Goal: Find specific page/section: Find specific page/section

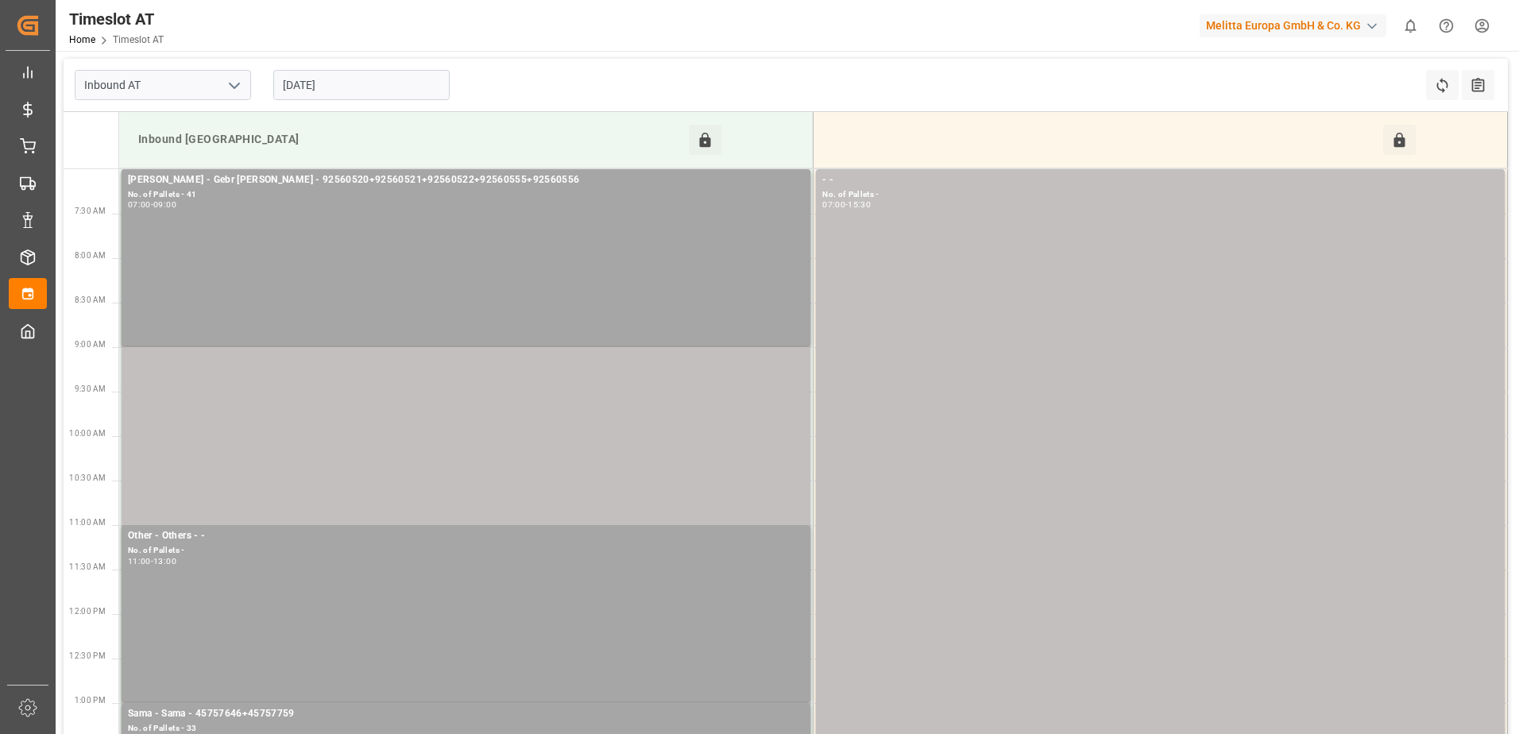
click at [322, 88] on input "[DATE]" at bounding box center [361, 85] width 176 height 30
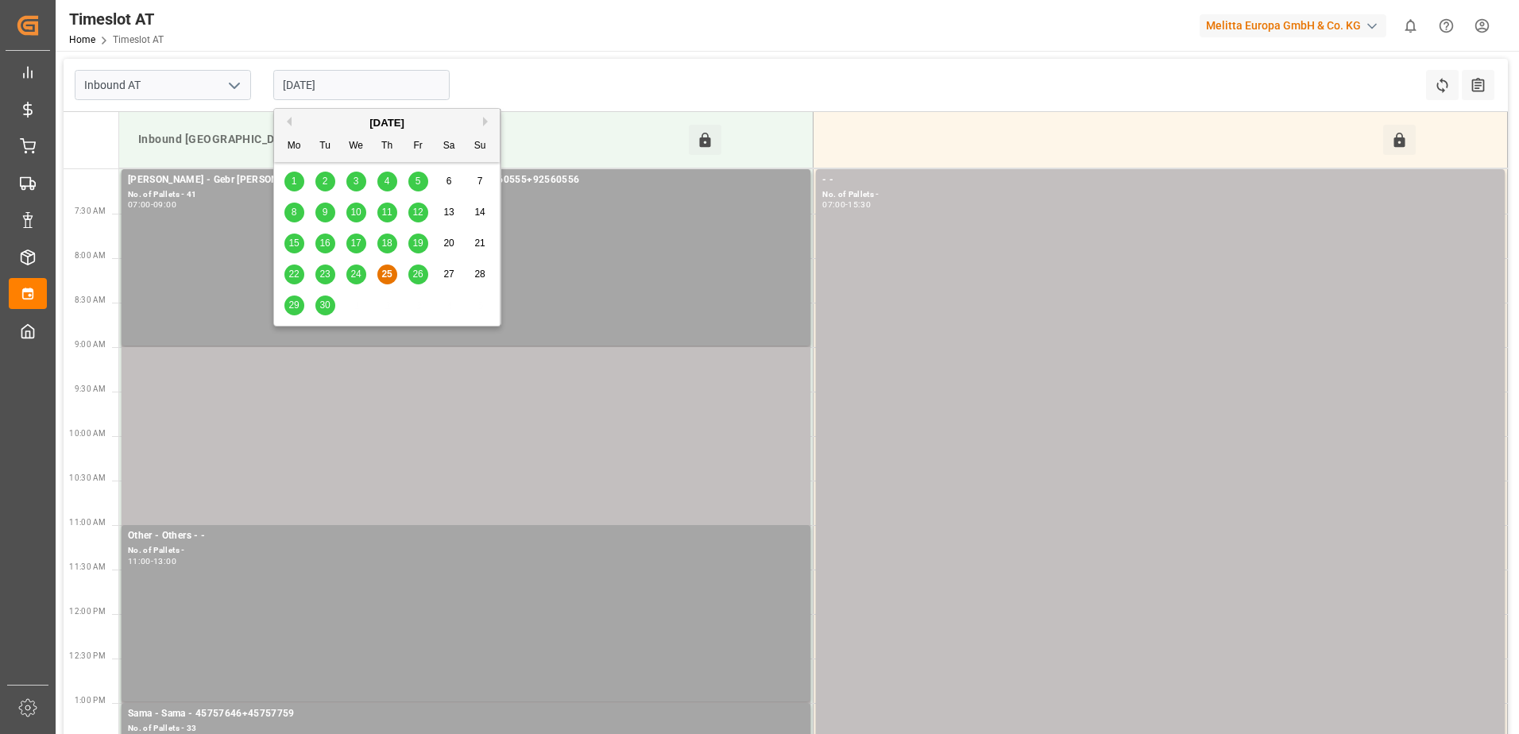
click at [420, 269] on span "26" at bounding box center [417, 274] width 10 height 11
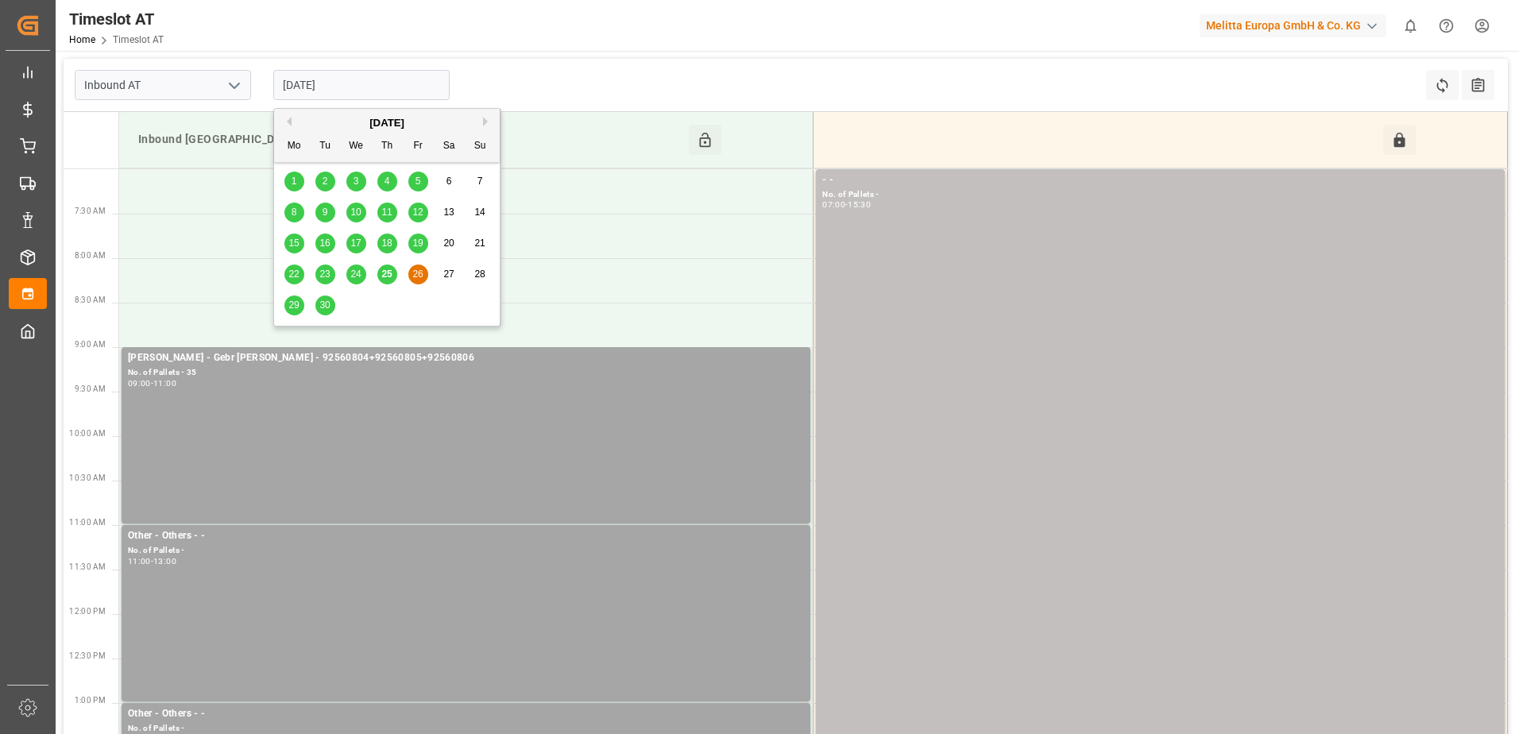
click at [374, 79] on input "[DATE]" at bounding box center [361, 85] width 176 height 30
click at [381, 272] on span "25" at bounding box center [386, 274] width 10 height 11
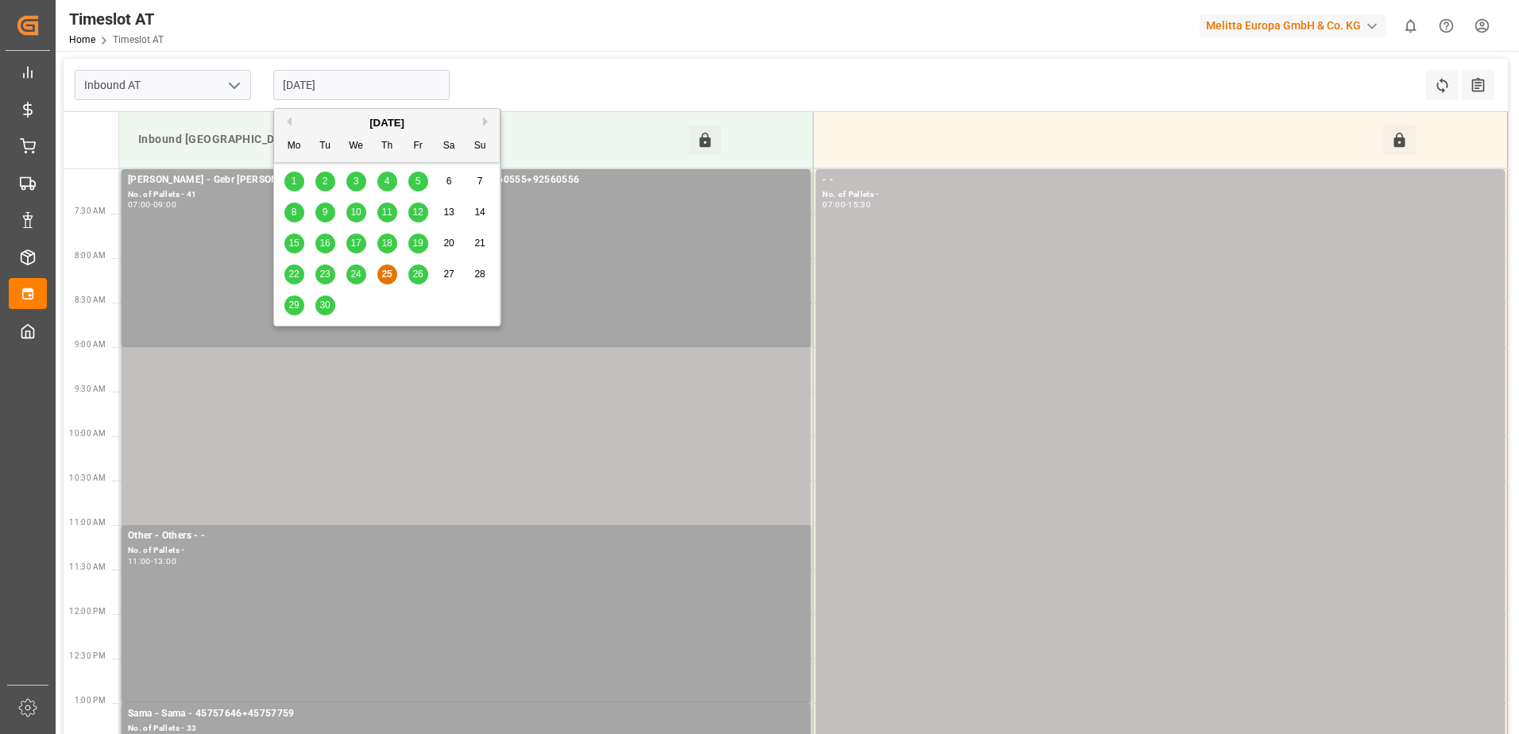
click at [361, 88] on input "25-09-2025" at bounding box center [361, 85] width 176 height 30
click at [419, 278] on span "26" at bounding box center [417, 274] width 10 height 11
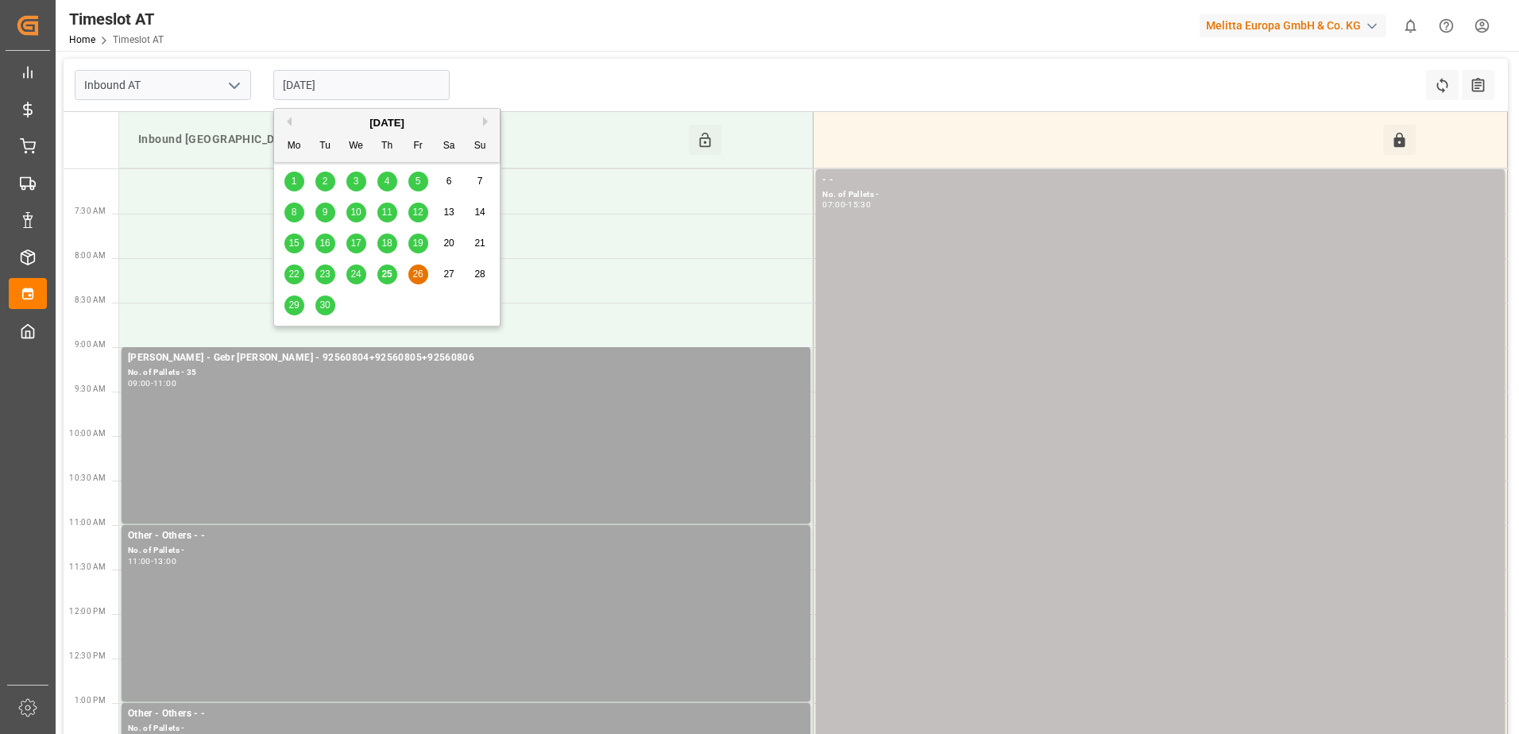
click at [367, 83] on input "26-09-2025" at bounding box center [361, 85] width 176 height 30
click at [381, 274] on div "25" at bounding box center [387, 274] width 20 height 19
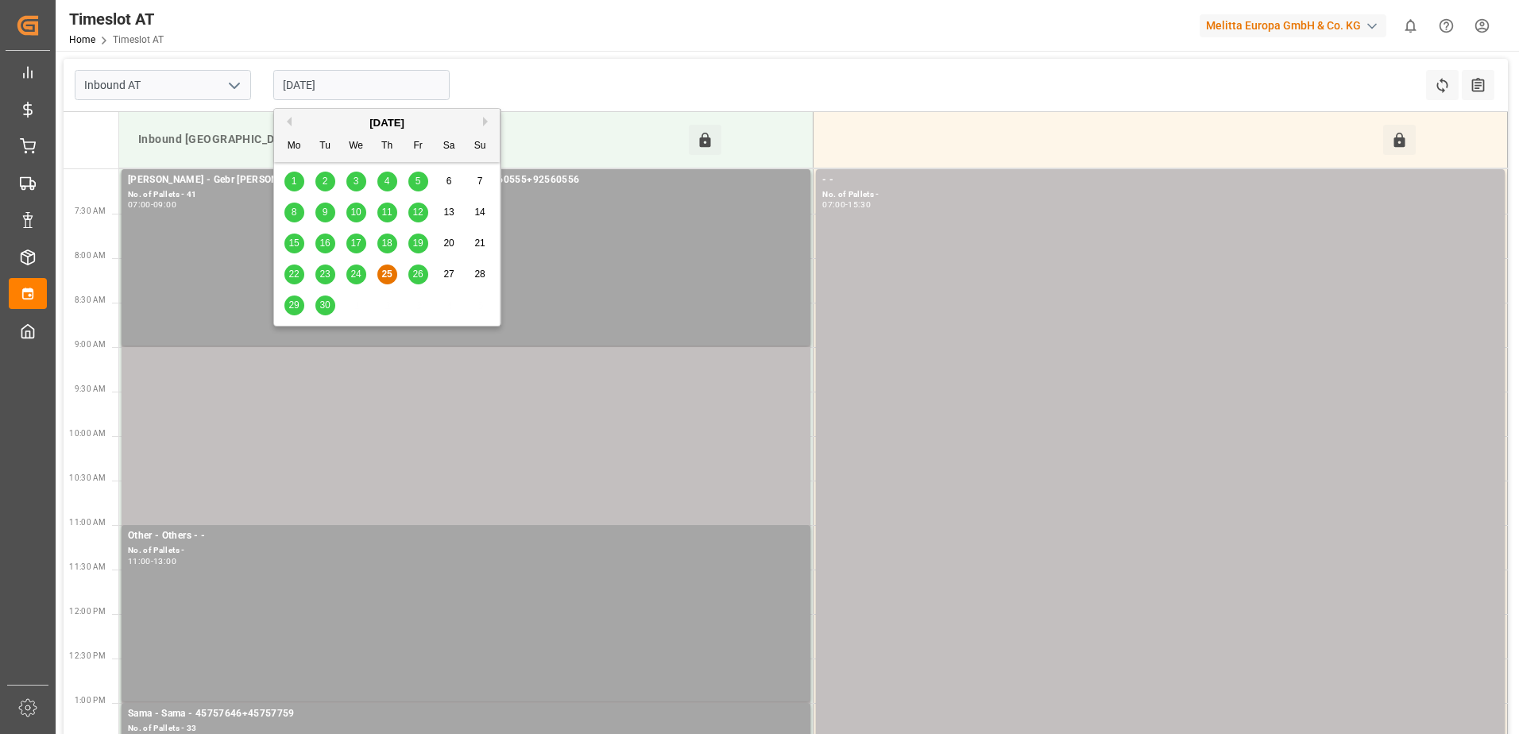
click at [356, 83] on input "25-09-2025" at bounding box center [361, 85] width 176 height 30
click at [559, 43] on div "Timeslot AT Home Timeslot AT Melitta Europa GmbH & Co. KG 0 Notifications Only …" at bounding box center [782, 25] width 1475 height 51
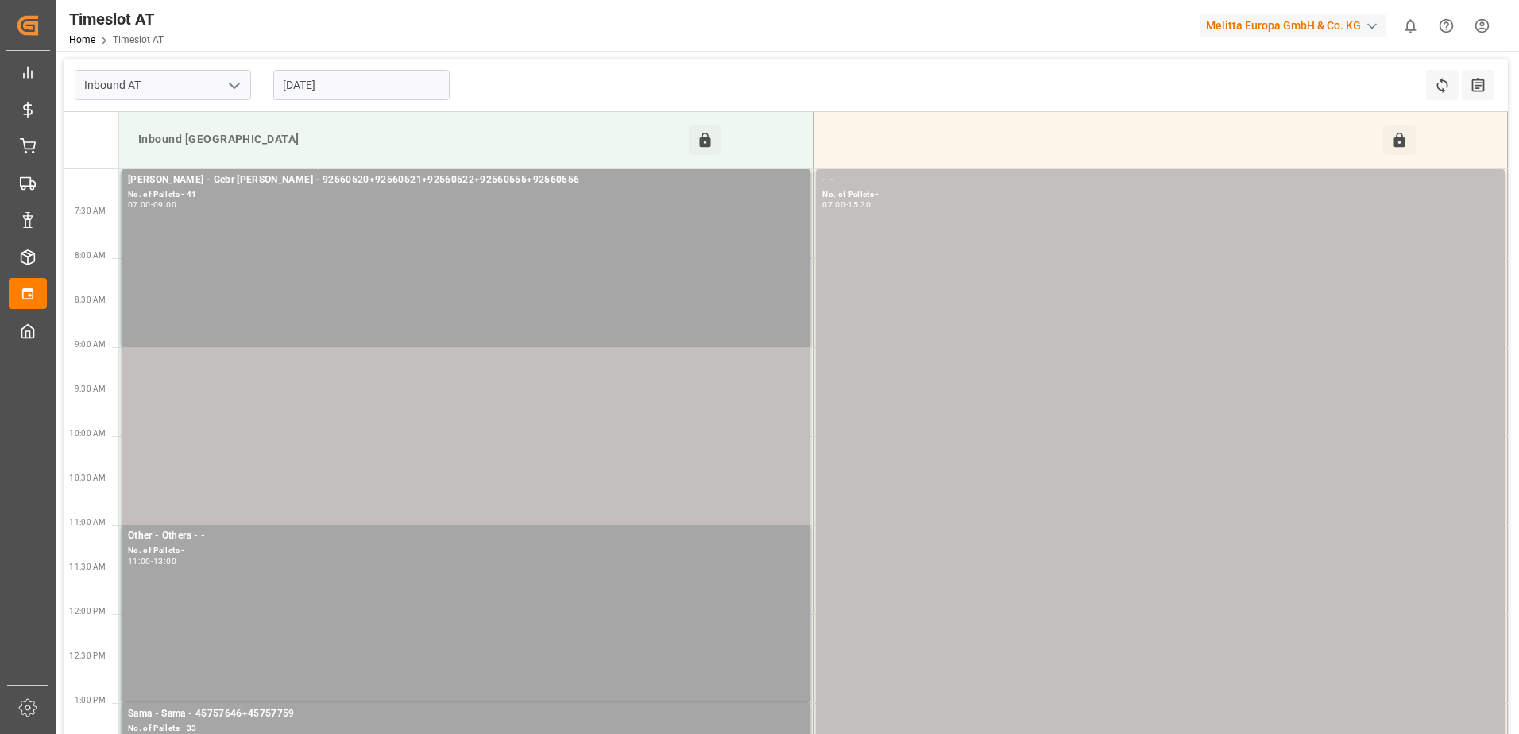
click at [393, 84] on input "25-09-2025" at bounding box center [361, 85] width 176 height 30
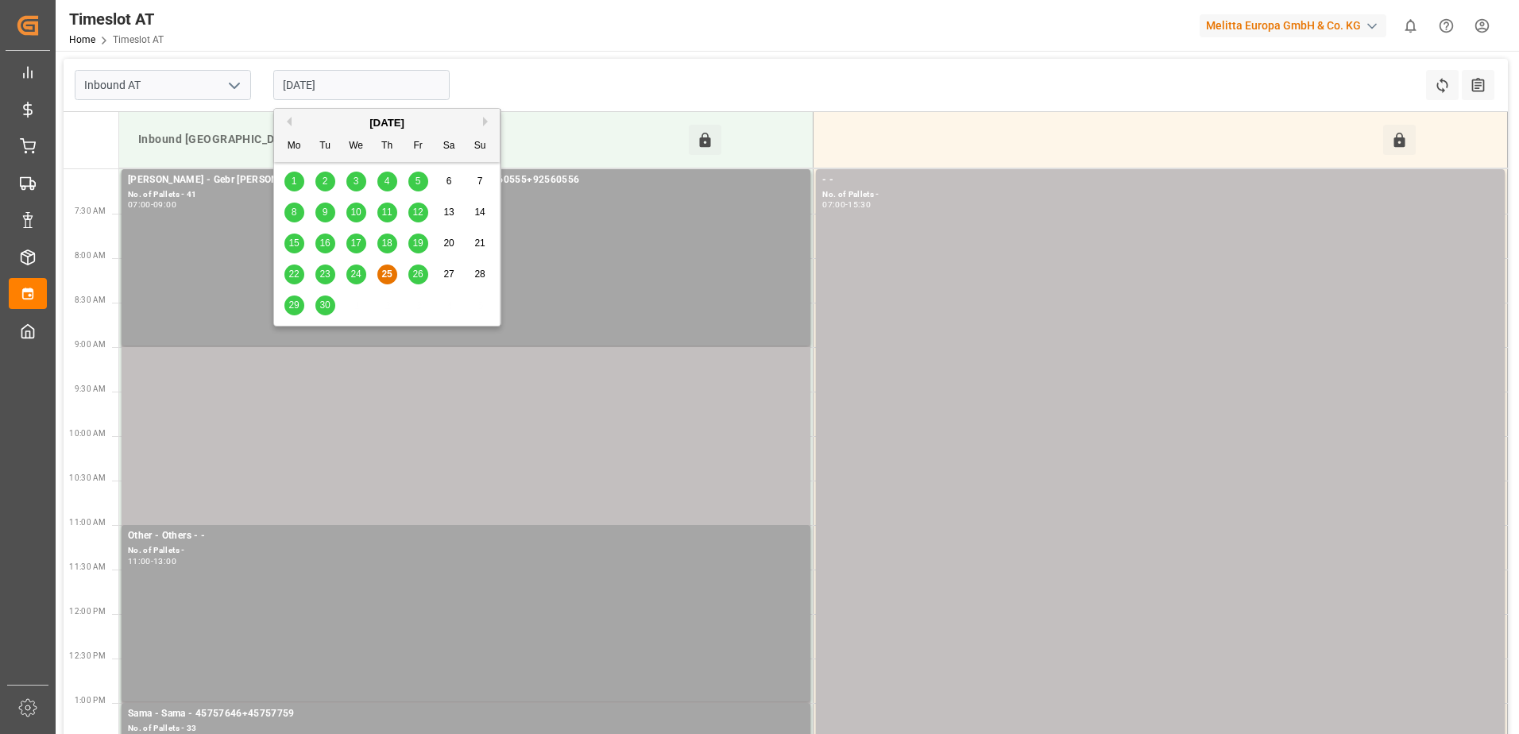
click at [352, 279] on span "24" at bounding box center [355, 274] width 10 height 11
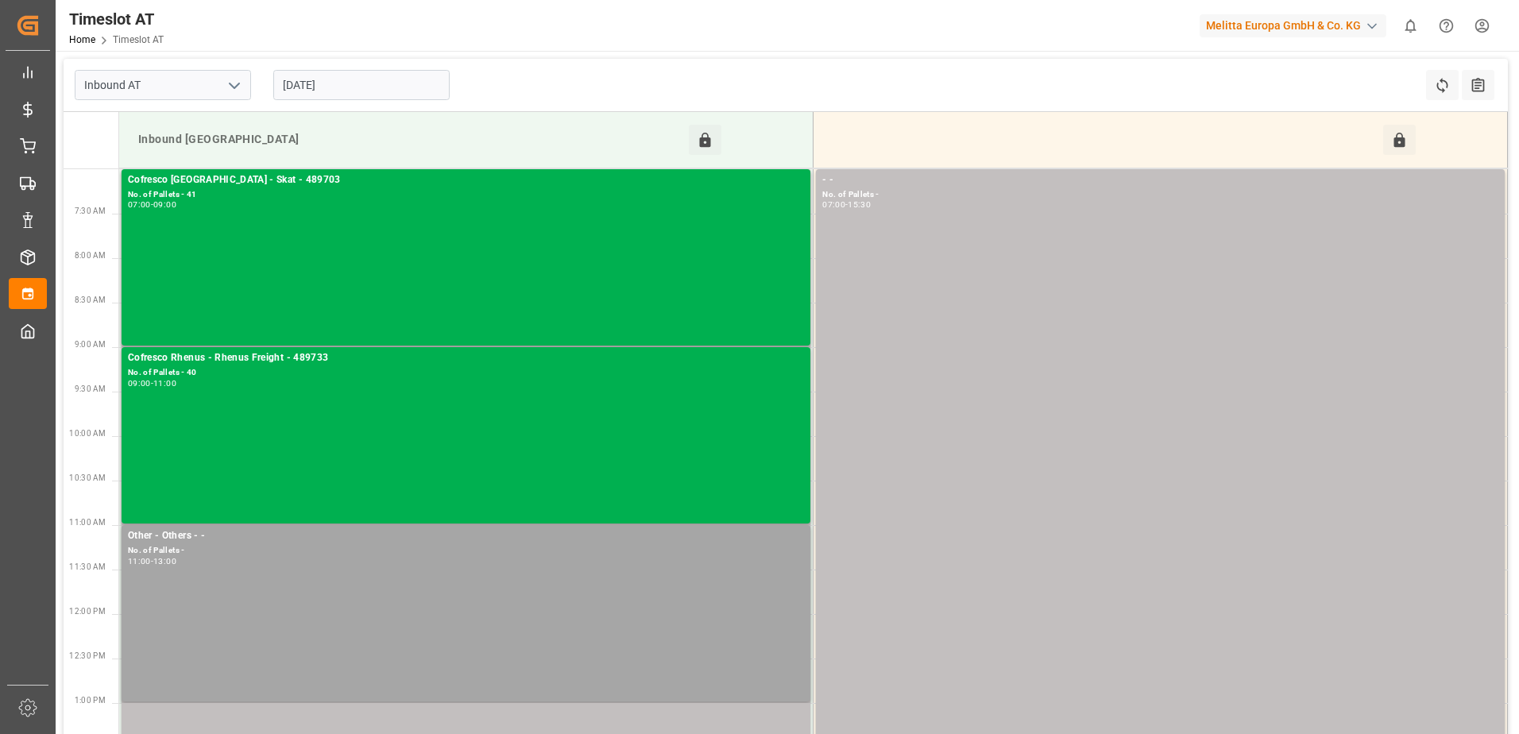
click at [360, 79] on input "24-09-2025" at bounding box center [361, 85] width 176 height 30
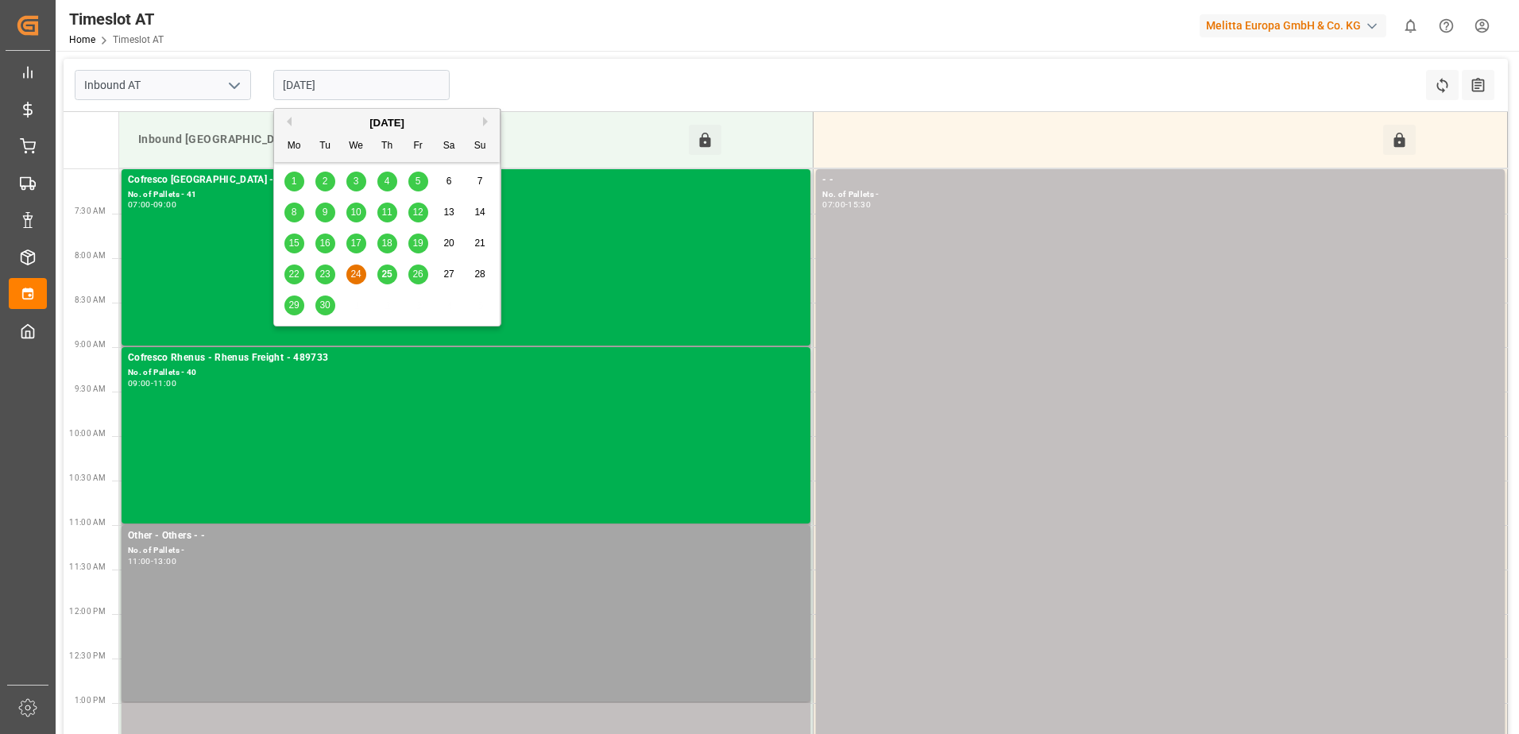
click at [330, 275] on span "23" at bounding box center [324, 274] width 10 height 11
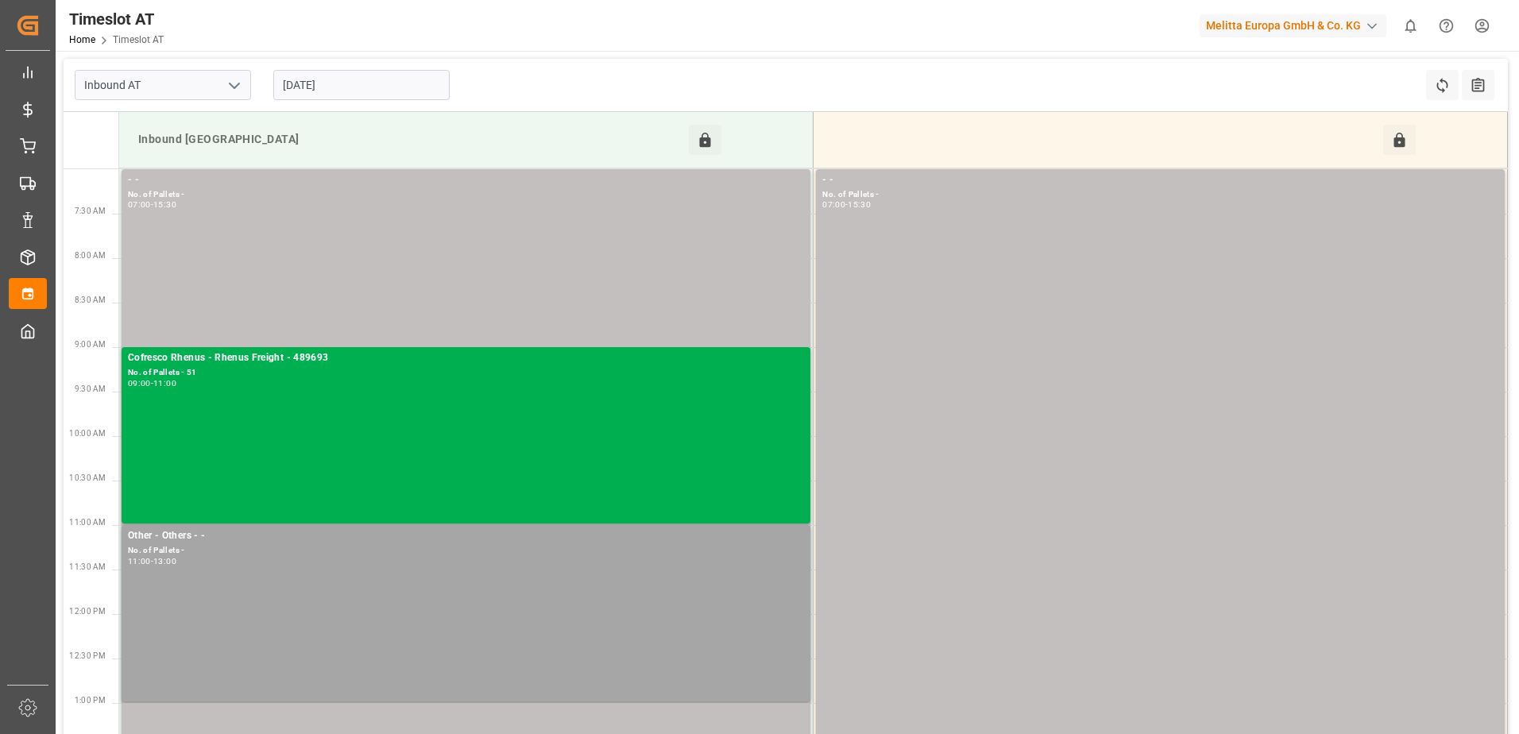
click at [374, 83] on input "23-09-2025" at bounding box center [361, 85] width 176 height 30
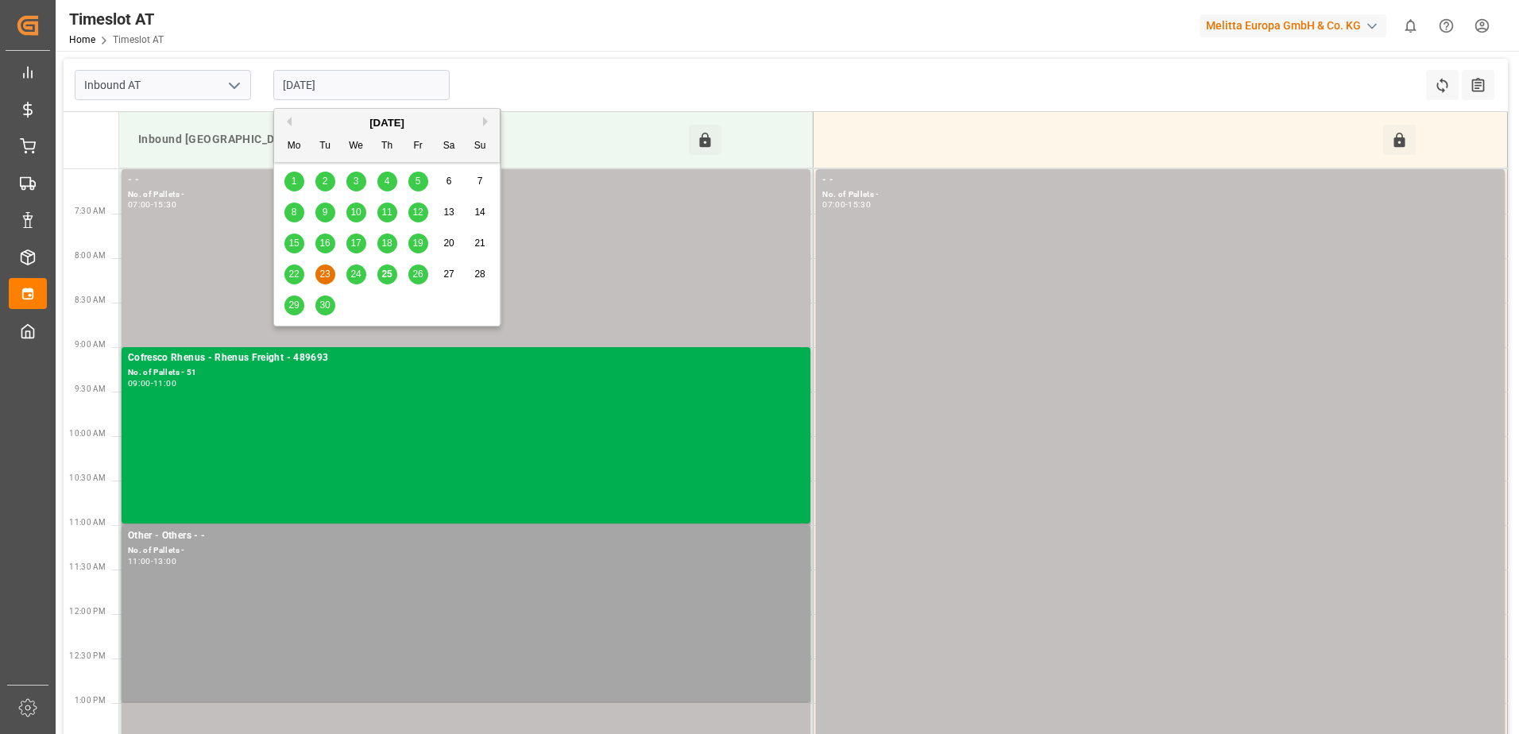
click at [297, 274] on span "22" at bounding box center [293, 274] width 10 height 11
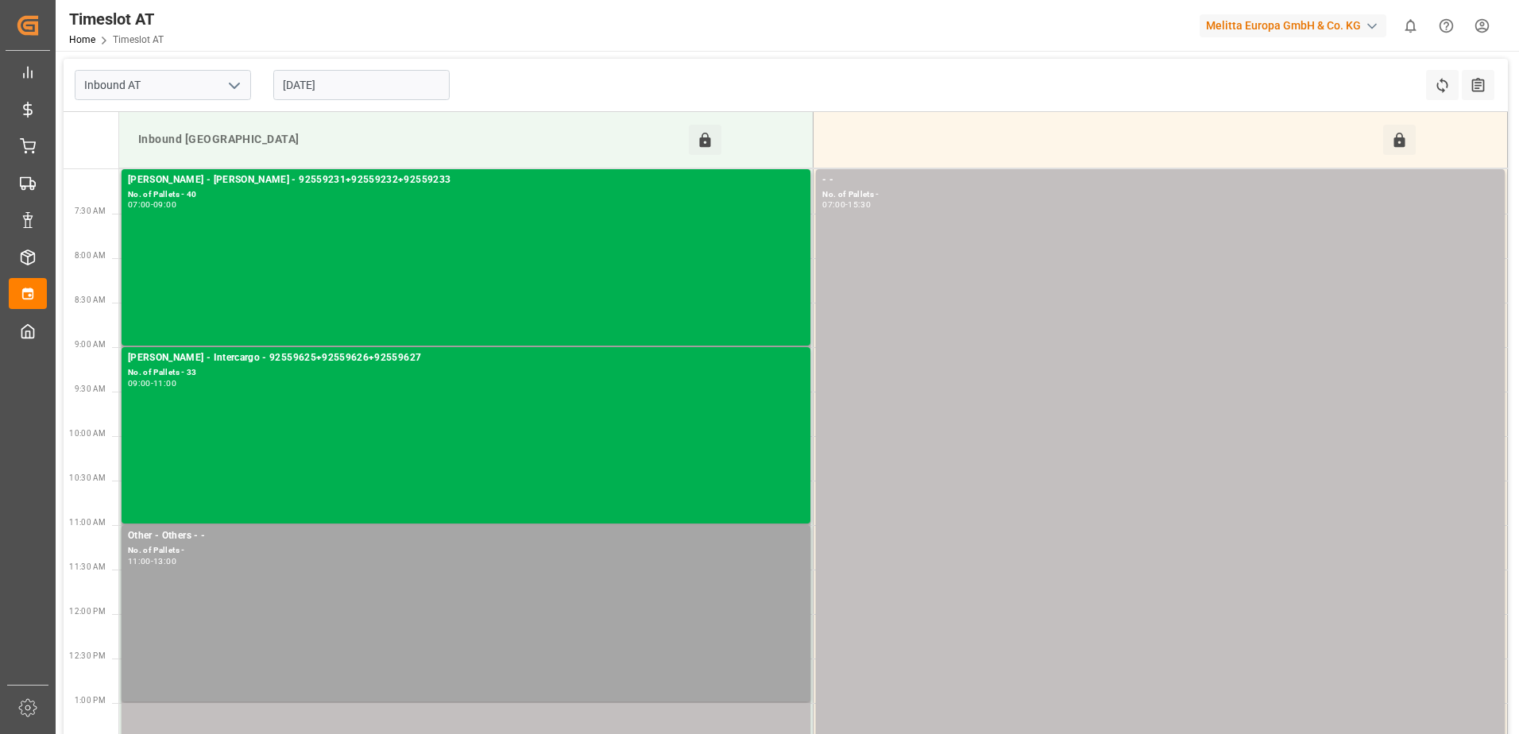
click at [379, 87] on input "22-09-2025" at bounding box center [361, 85] width 176 height 30
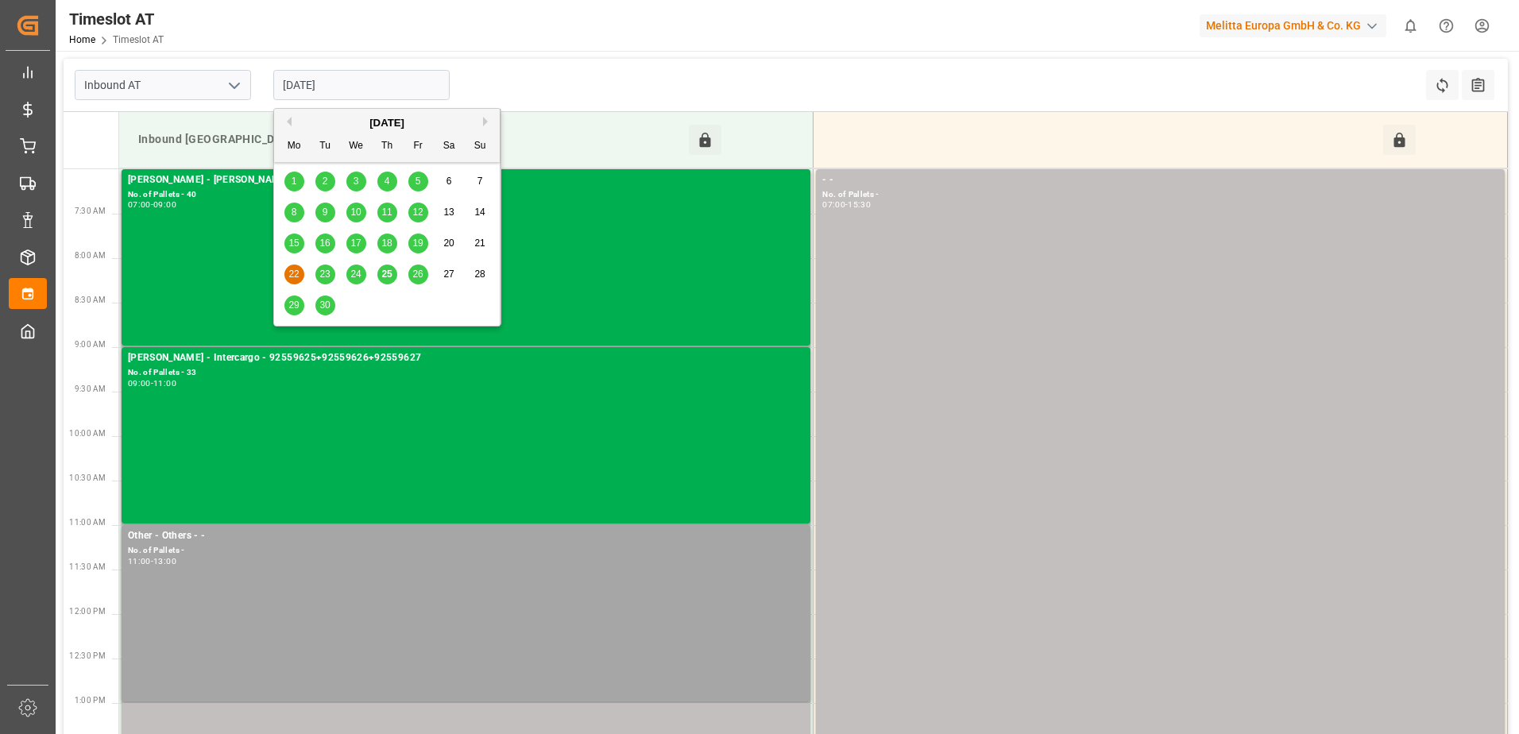
click at [385, 273] on span "25" at bounding box center [386, 274] width 10 height 11
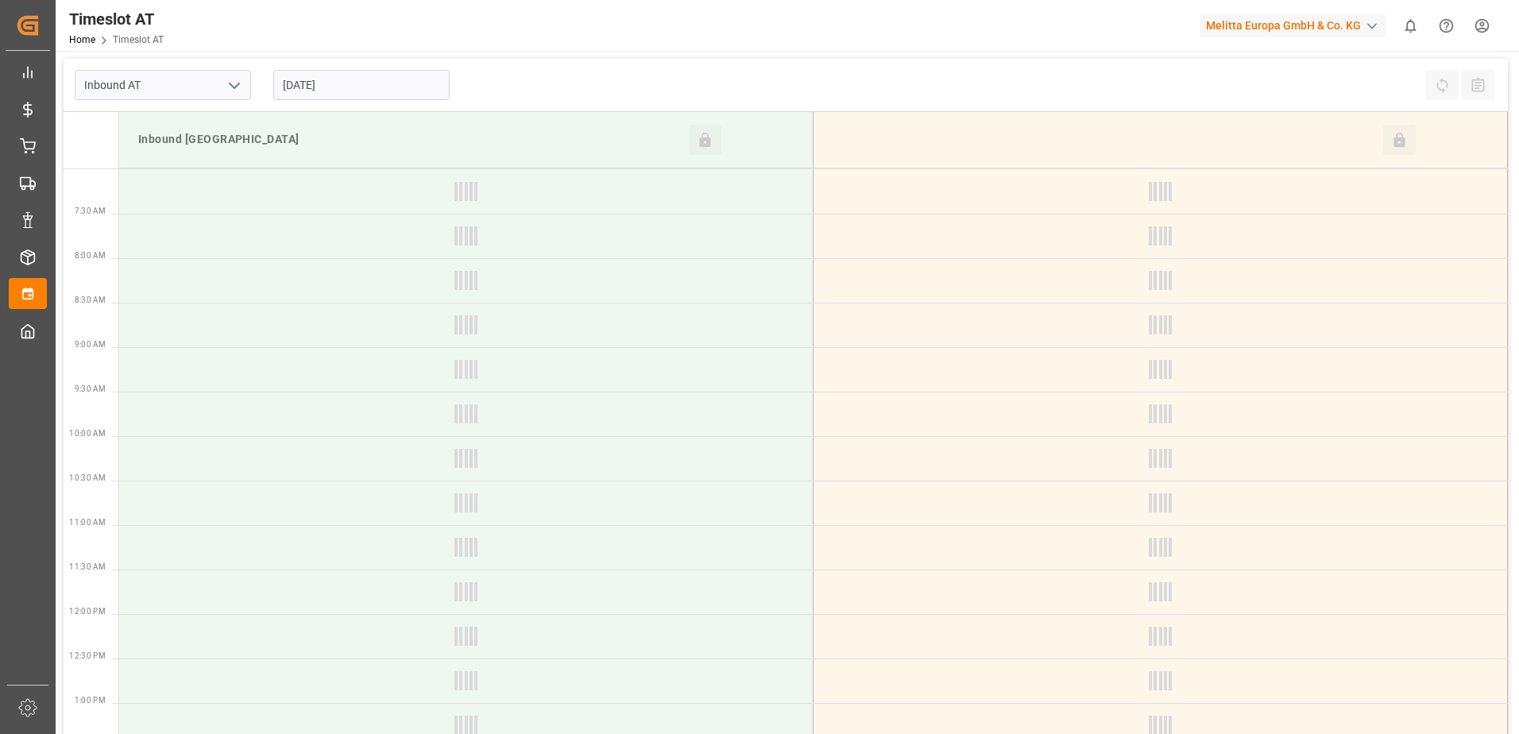
type input "25-09-2025"
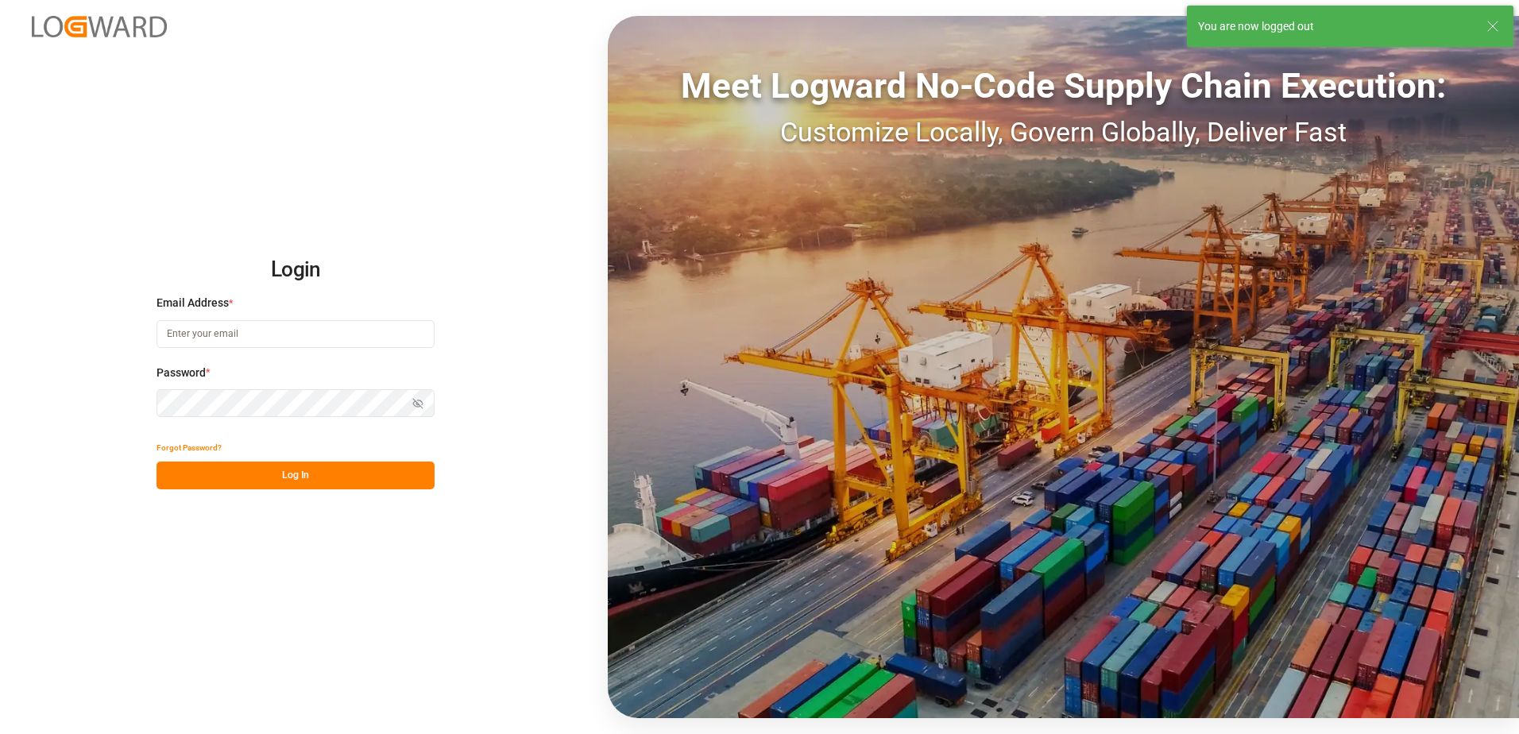
type input "[PERSON_NAME][EMAIL_ADDRESS][PERSON_NAME][DOMAIN_NAME]"
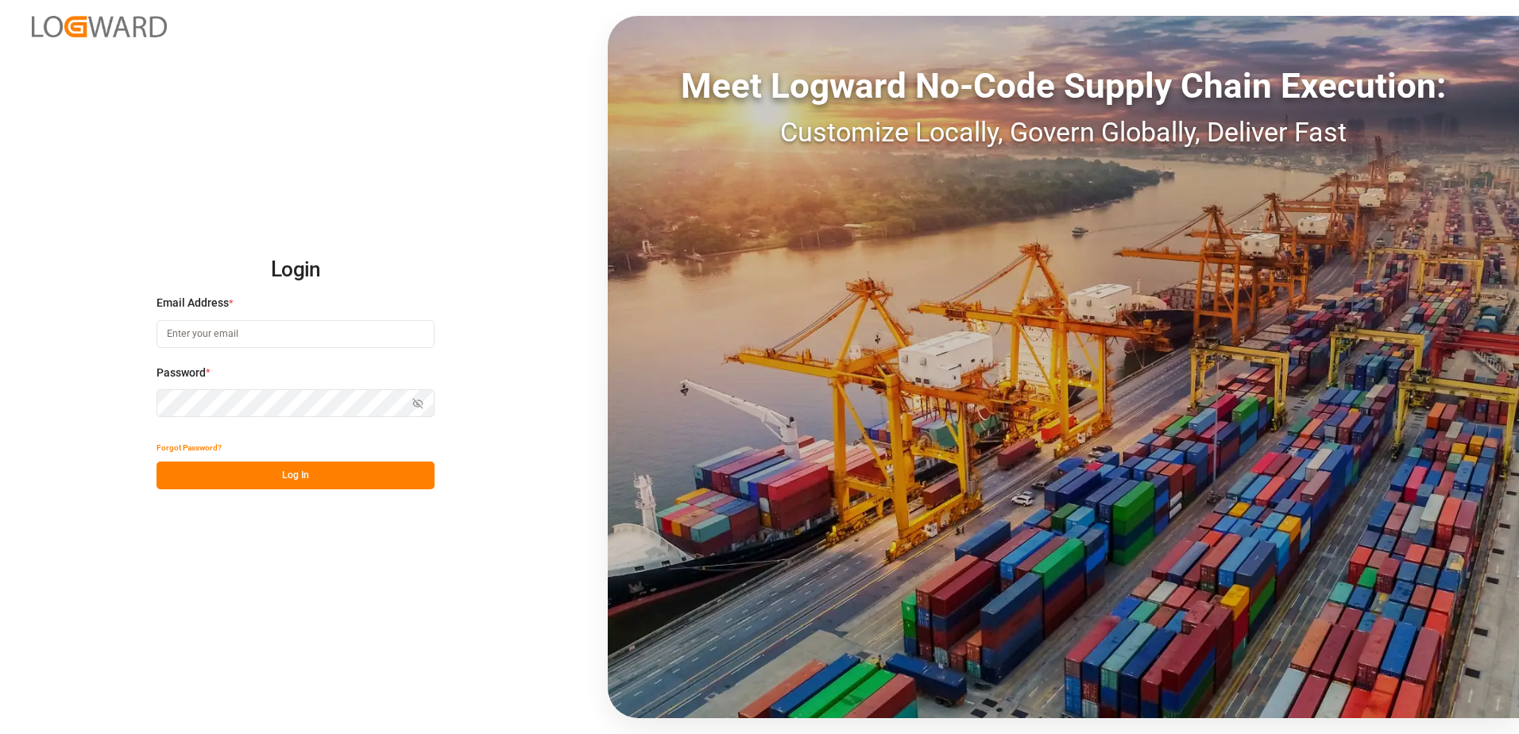
type input "[PERSON_NAME][EMAIL_ADDRESS][PERSON_NAME][DOMAIN_NAME]"
click at [297, 480] on button "Log In" at bounding box center [296, 476] width 278 height 28
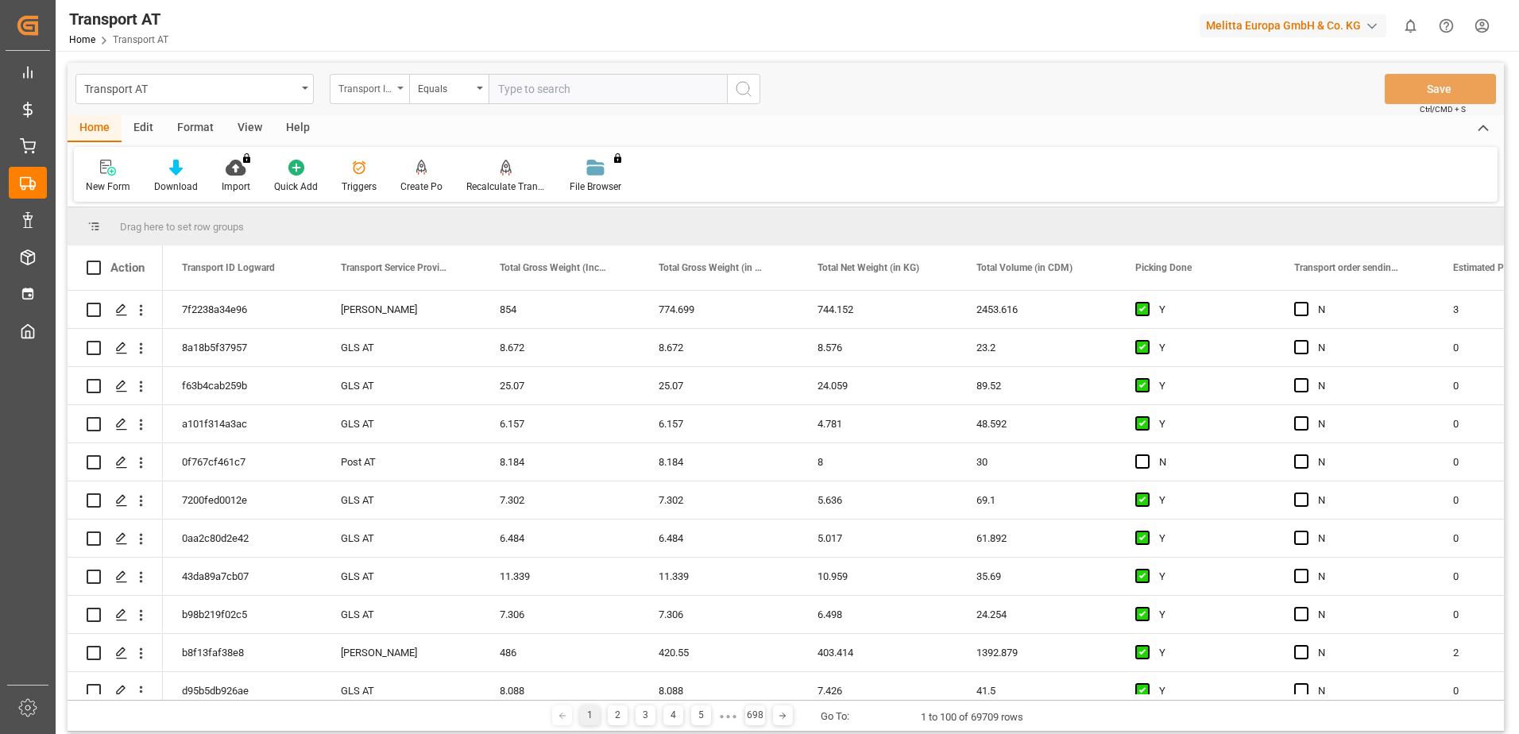
click at [387, 87] on div "Transport ID Logward" at bounding box center [366, 87] width 54 height 18
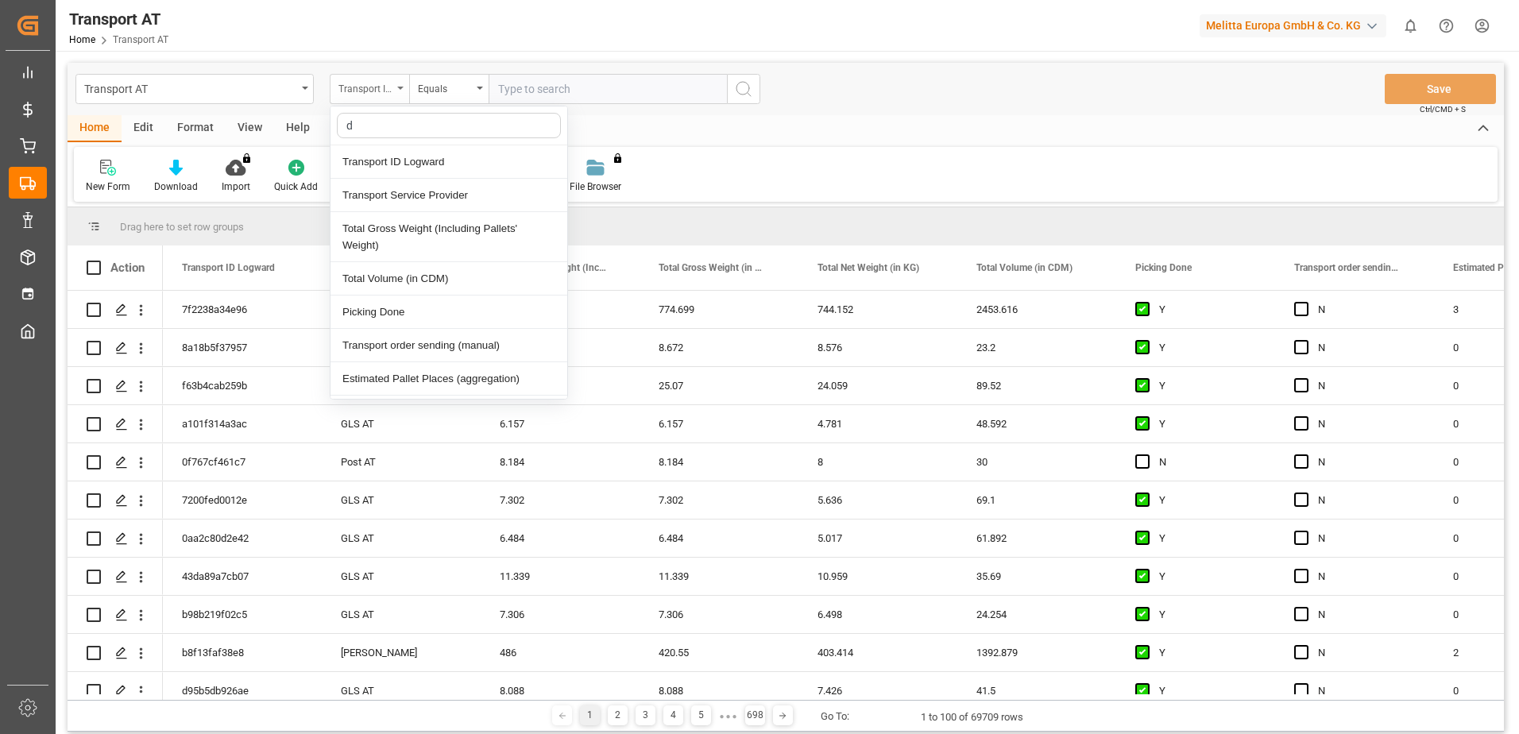
type input "do"
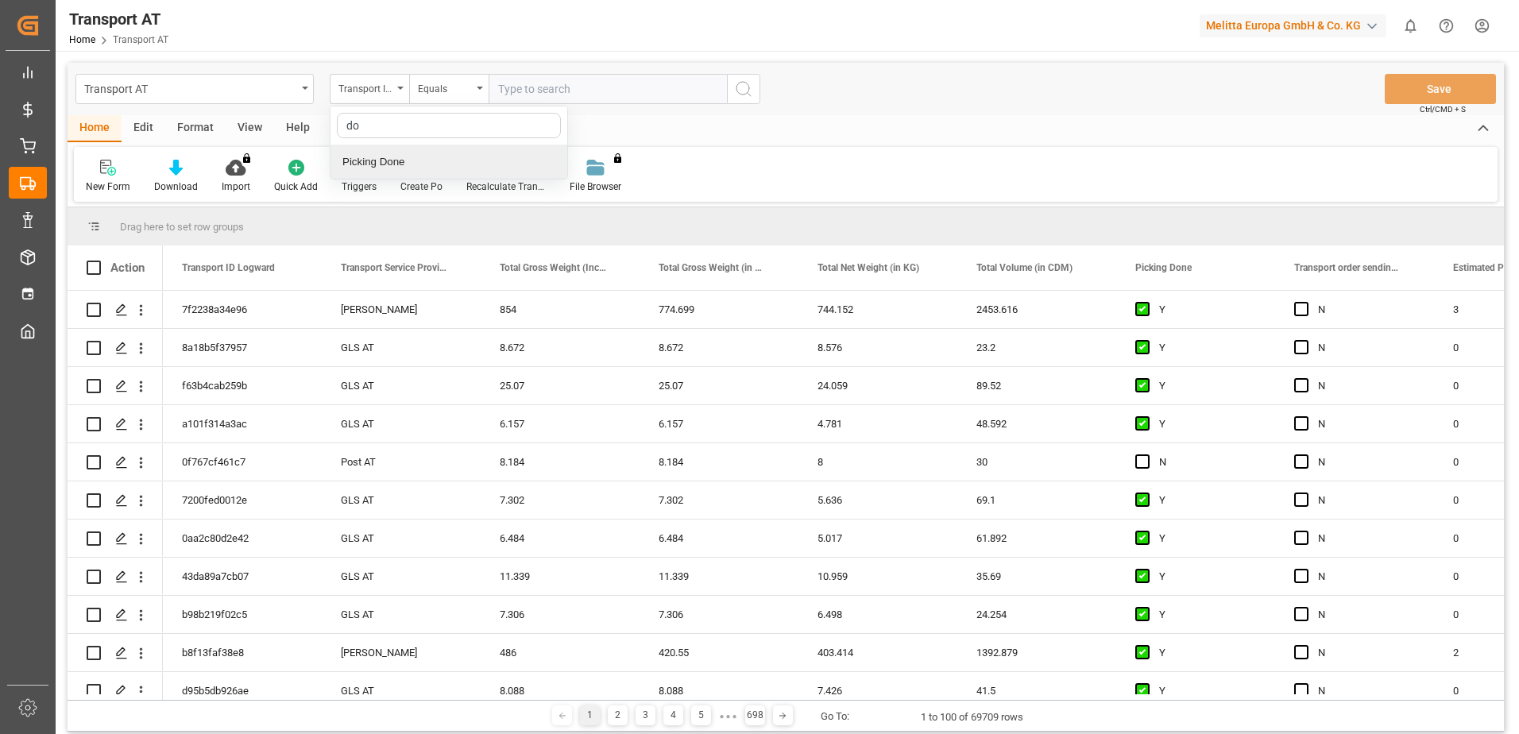
click at [393, 168] on div "Picking Done" at bounding box center [449, 161] width 237 height 33
click at [565, 86] on input "text" at bounding box center [608, 89] width 238 height 30
type input "Y"
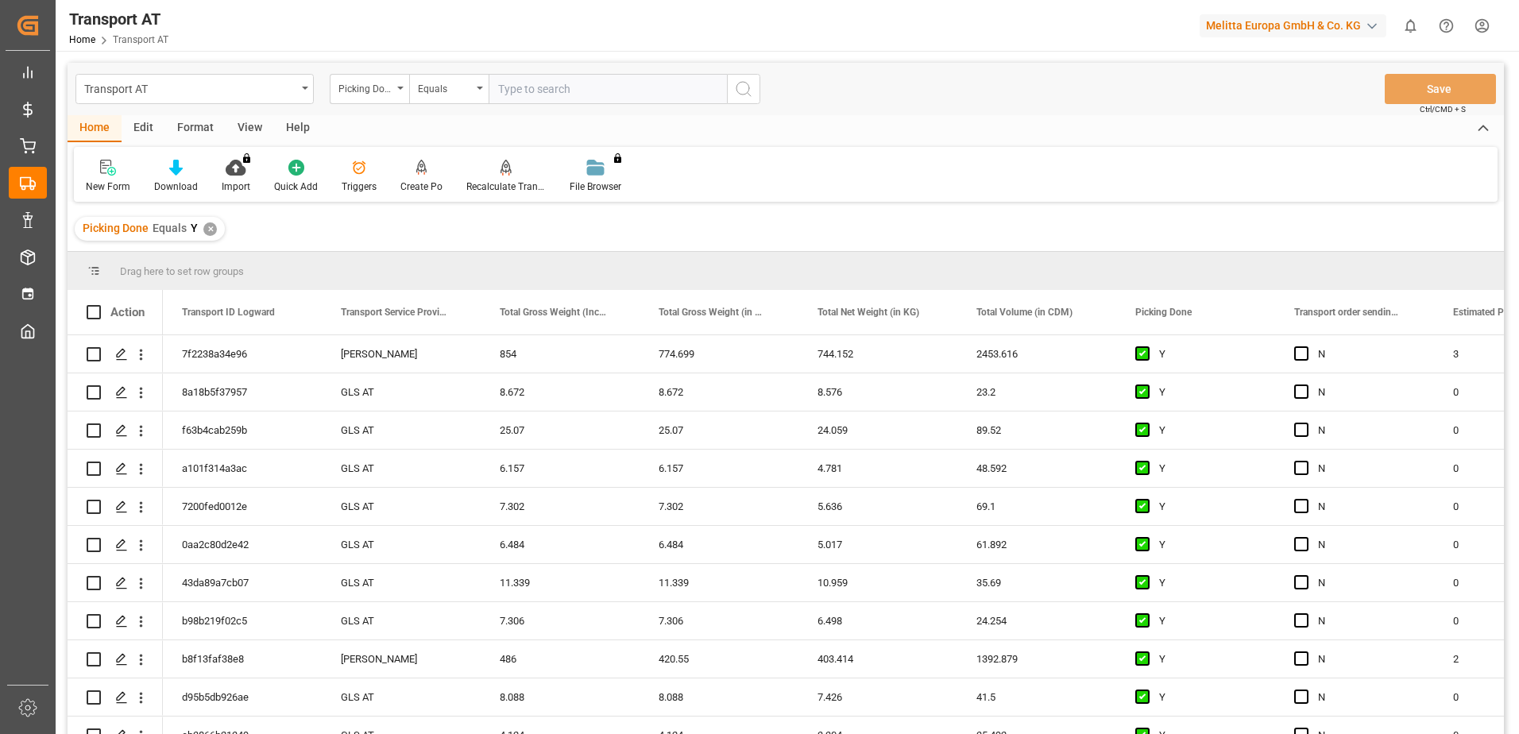
click at [397, 90] on div "Picking Done" at bounding box center [369, 89] width 79 height 30
type input "manu"
click at [425, 157] on div "Transport order sending (manual)" at bounding box center [449, 161] width 237 height 33
click at [543, 89] on input "text" at bounding box center [608, 89] width 238 height 30
type input "N"
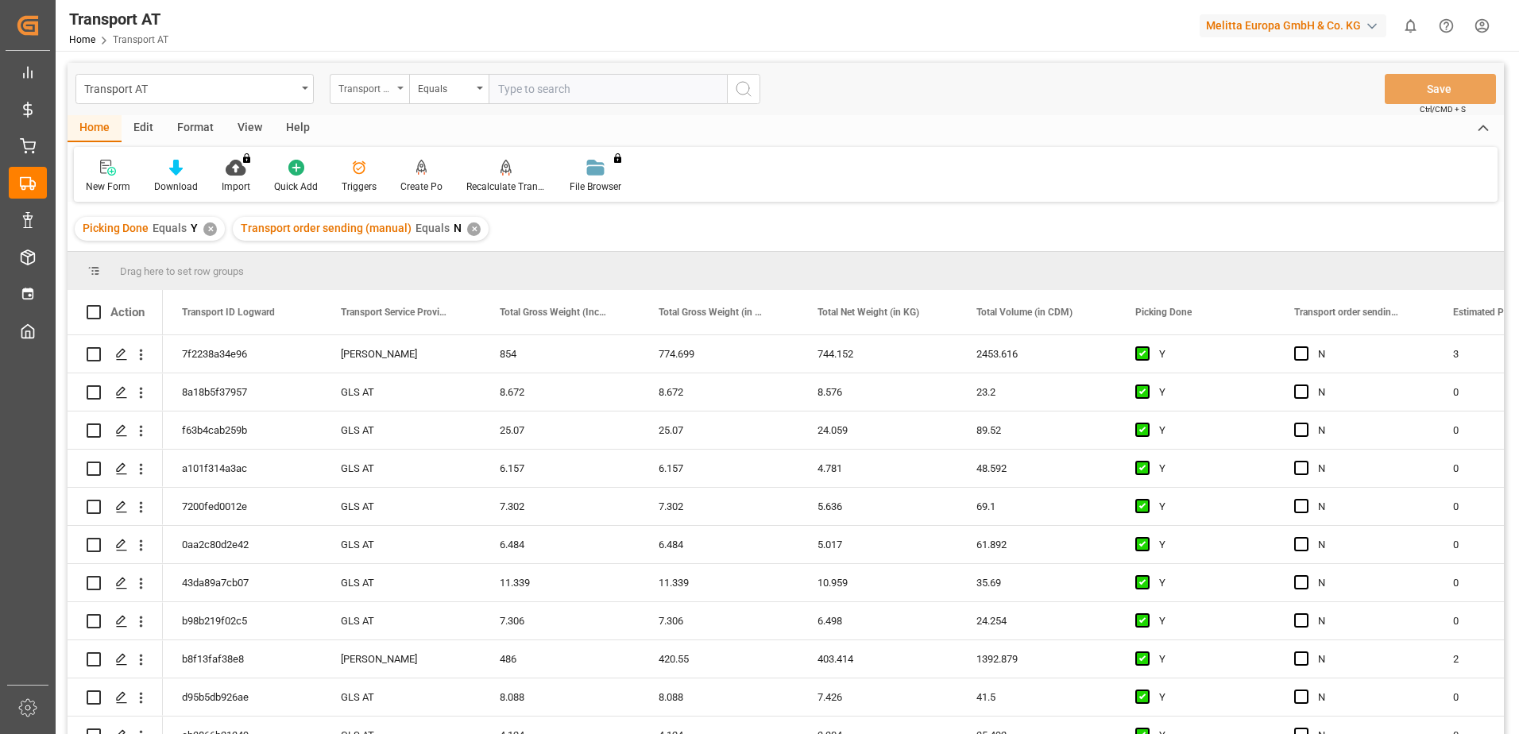
click at [402, 90] on div "Transport order sending (manual)" at bounding box center [369, 89] width 79 height 30
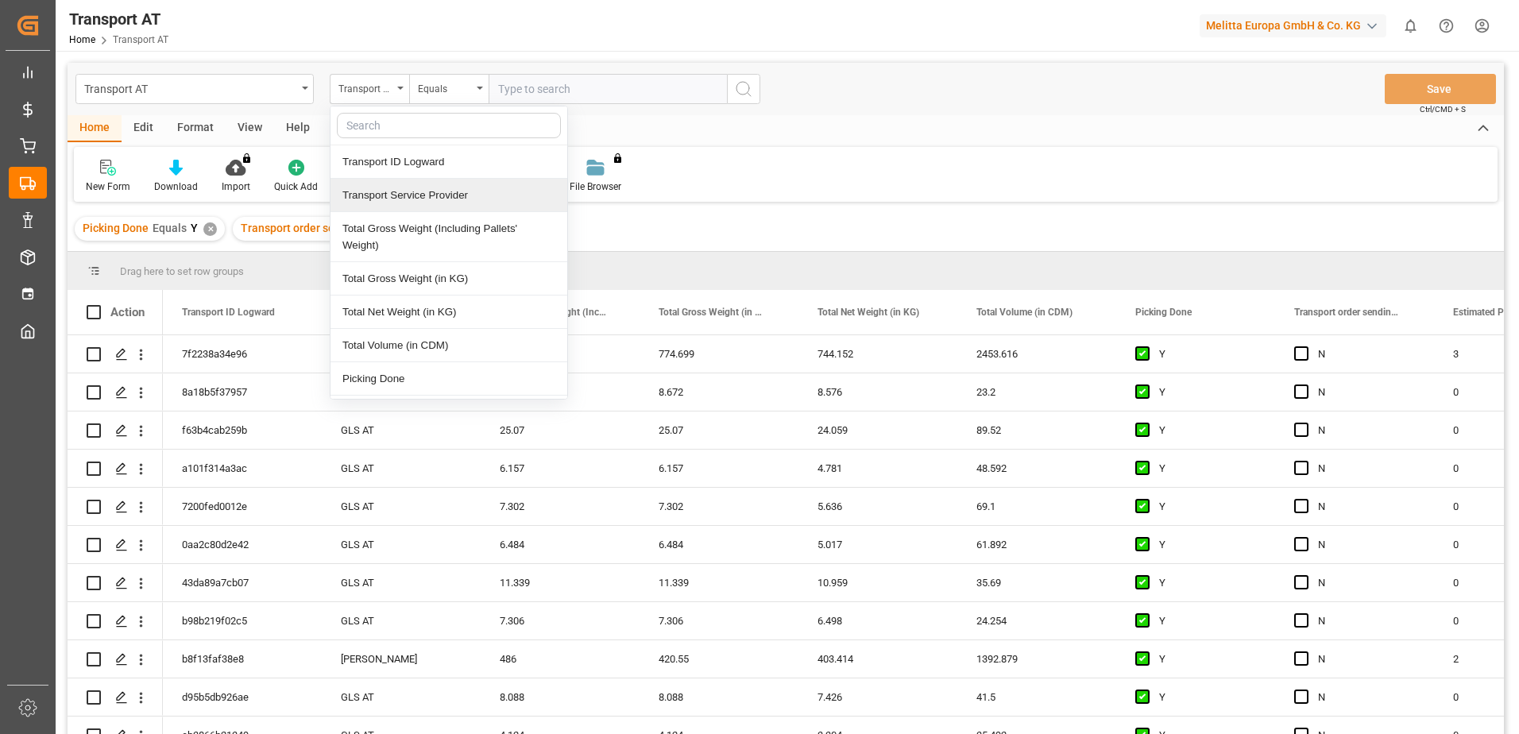
click at [410, 195] on div "Transport Service Provider" at bounding box center [449, 195] width 237 height 33
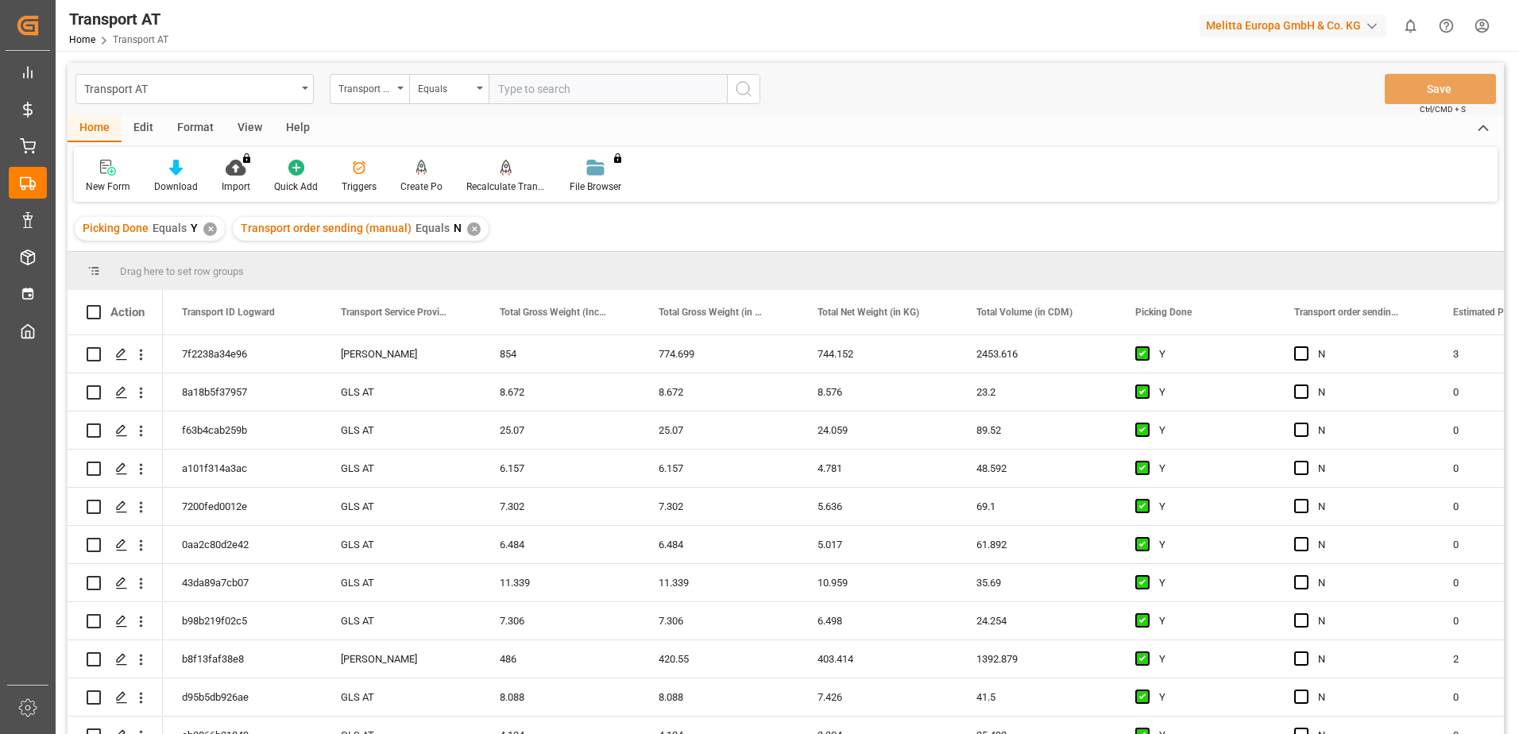
click at [559, 95] on input "text" at bounding box center [608, 89] width 238 height 30
type input "gebr weiss"
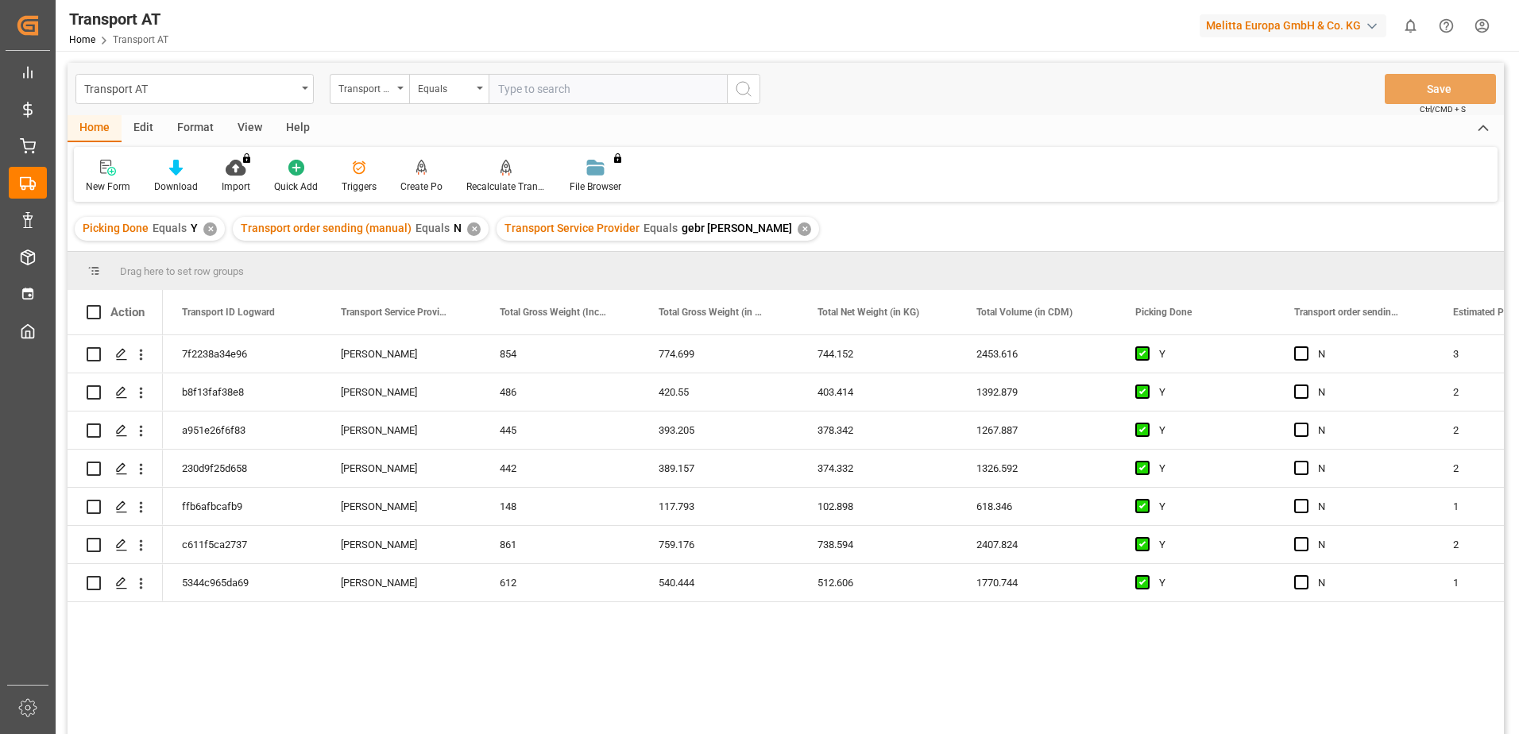
click at [238, 122] on div "View" at bounding box center [250, 128] width 48 height 27
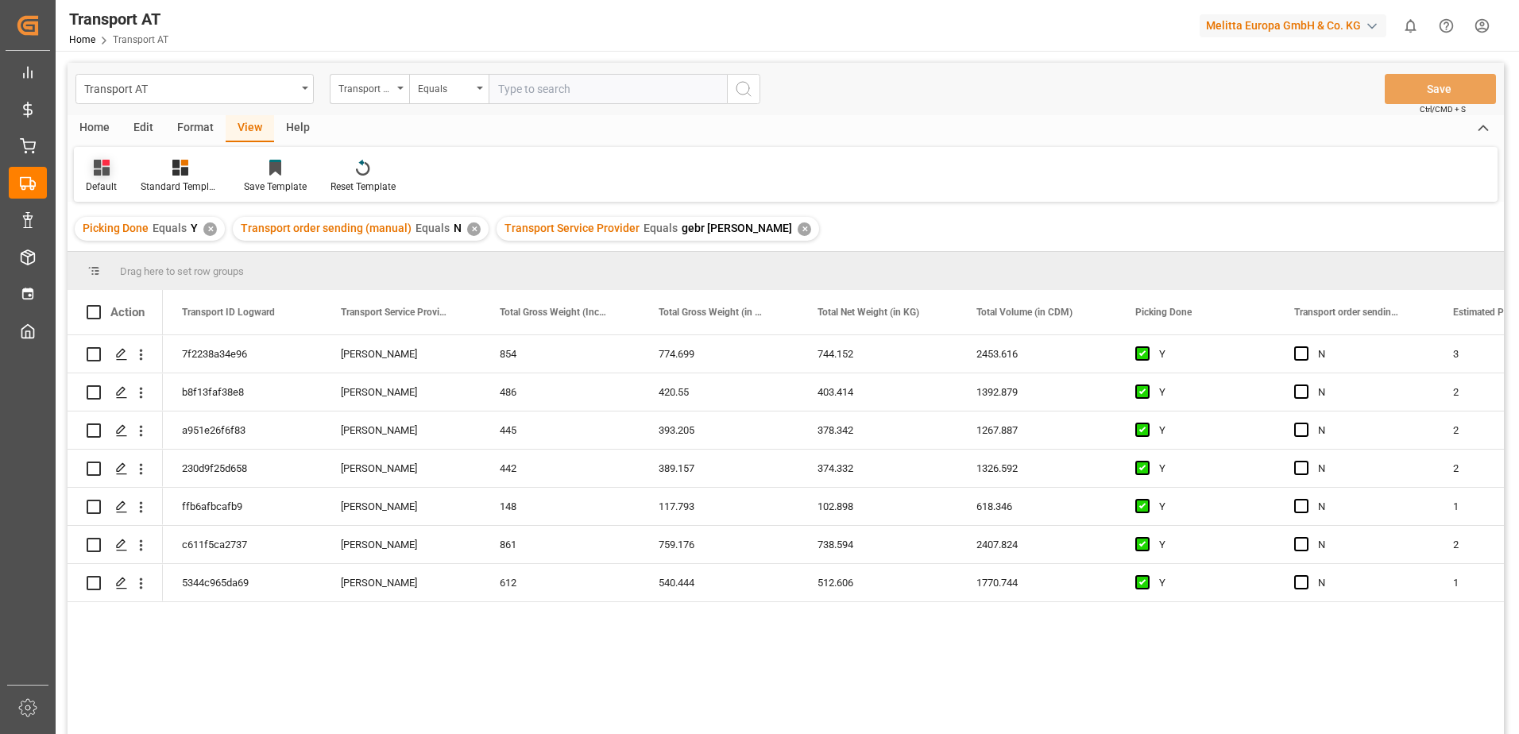
click at [87, 184] on div "Default" at bounding box center [101, 187] width 31 height 14
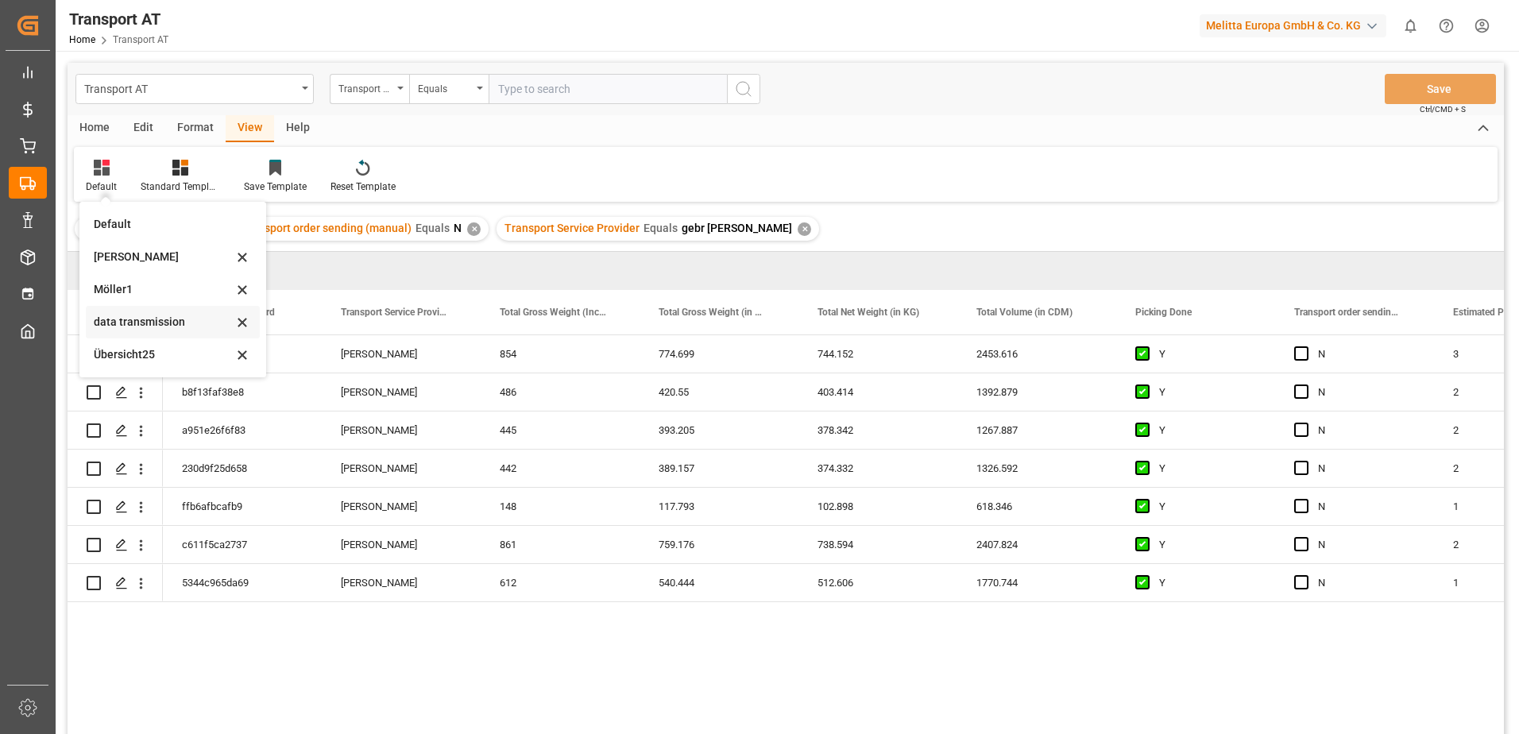
click at [137, 315] on div "data transmission" at bounding box center [163, 322] width 139 height 17
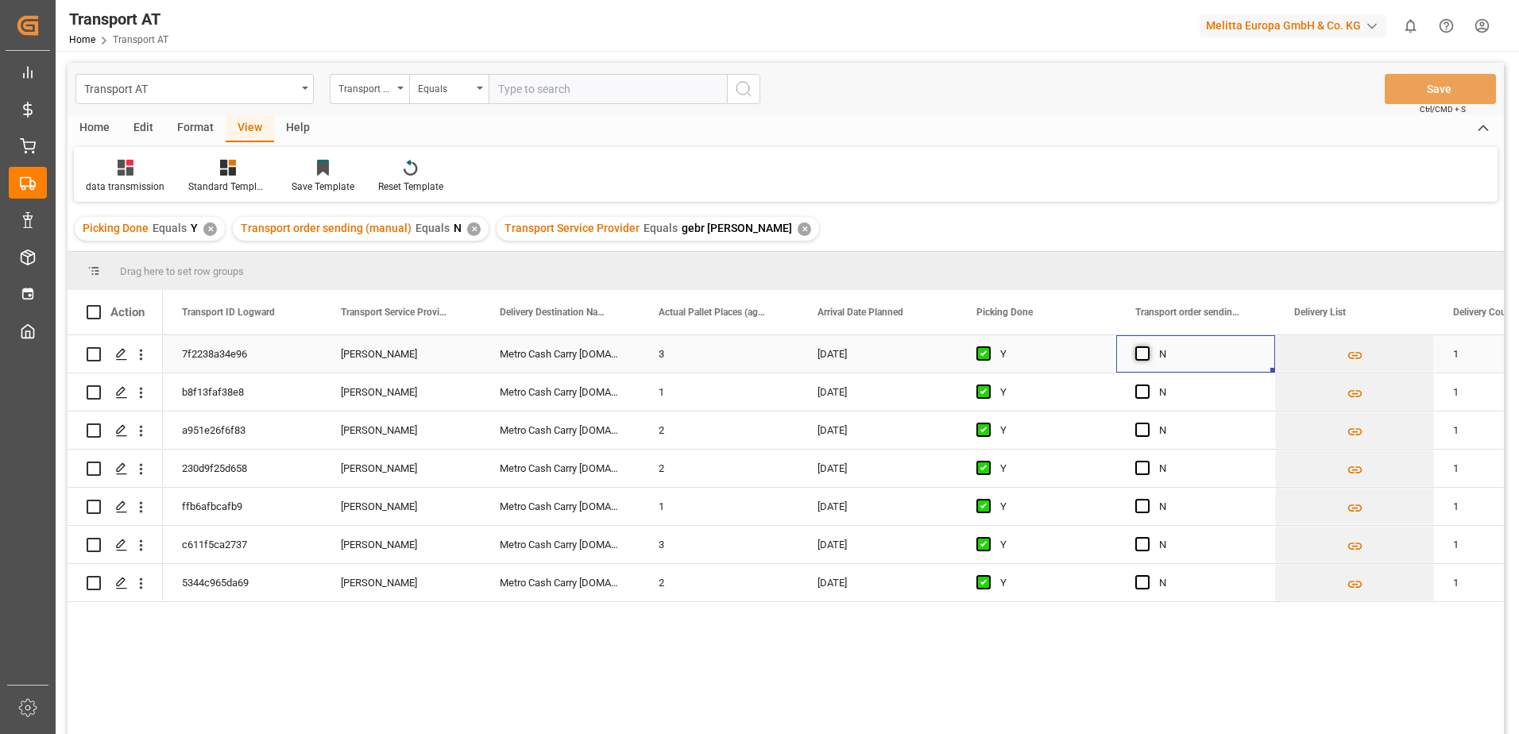
click at [1146, 355] on span "Press SPACE to select this row." at bounding box center [1143, 353] width 14 height 14
click at [1148, 346] on input "Press SPACE to select this row." at bounding box center [1148, 346] width 0 height 0
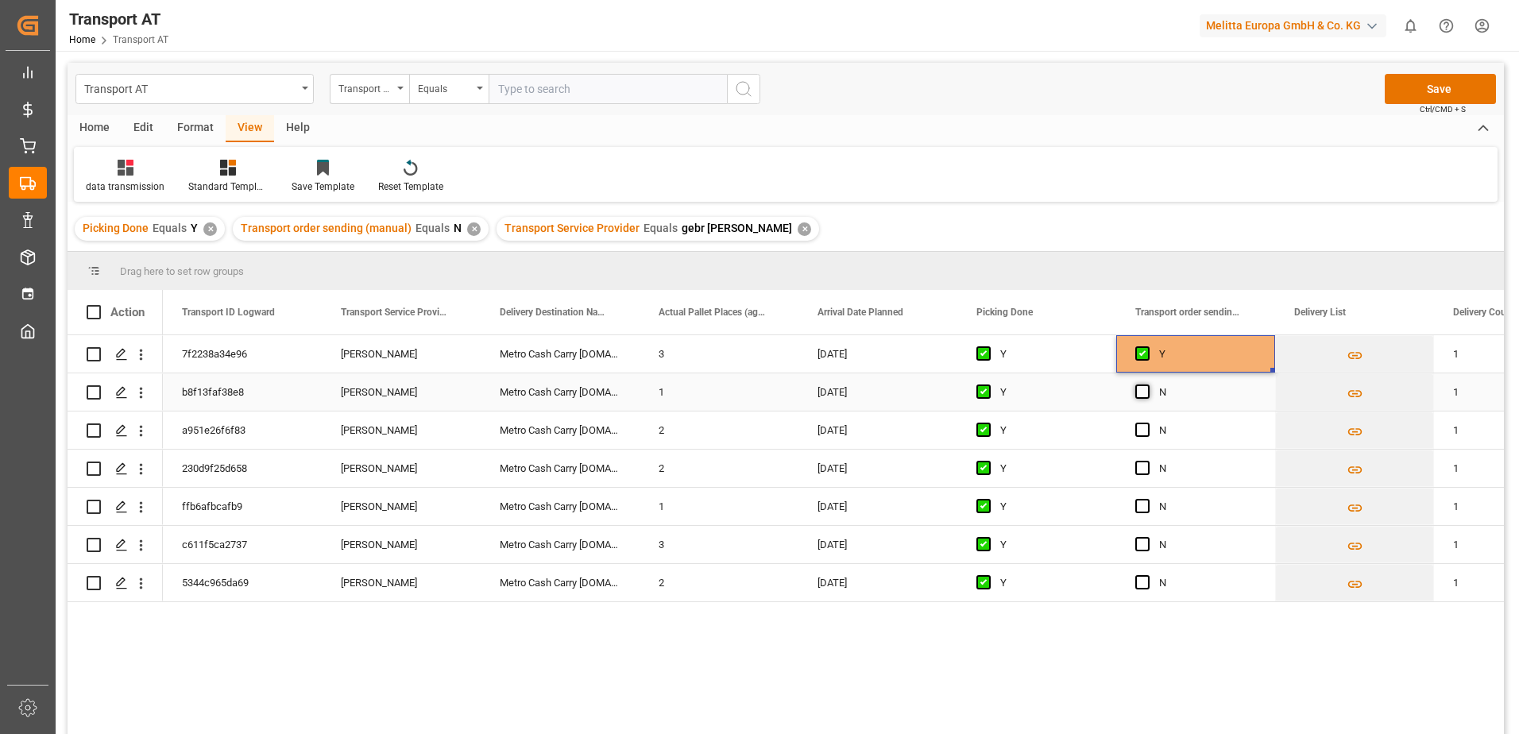
click at [1144, 391] on span "Press SPACE to select this row." at bounding box center [1143, 392] width 14 height 14
click at [1148, 385] on input "Press SPACE to select this row." at bounding box center [1148, 385] width 0 height 0
click at [1144, 430] on span "Press SPACE to select this row." at bounding box center [1143, 430] width 14 height 14
click at [1148, 423] on input "Press SPACE to select this row." at bounding box center [1148, 423] width 0 height 0
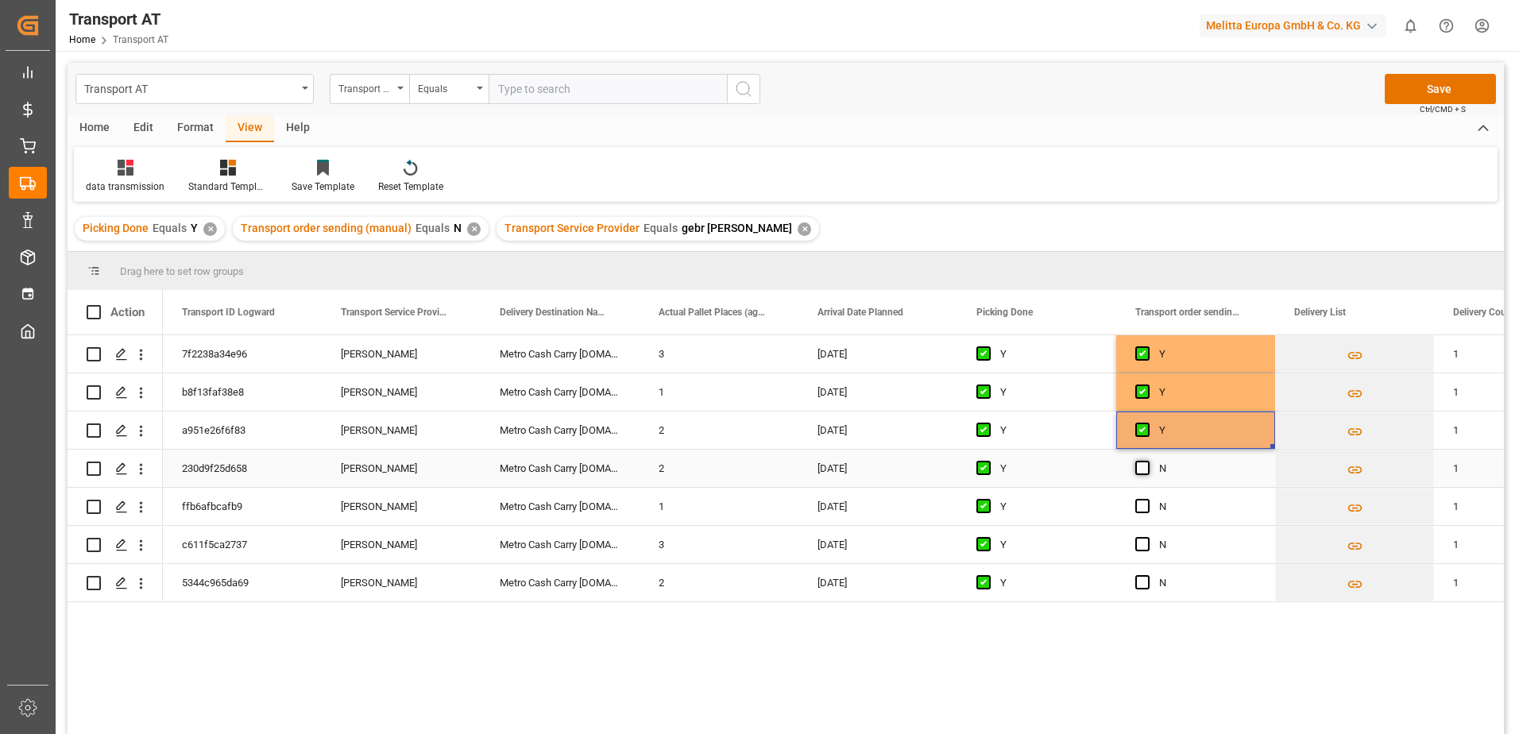
click at [1145, 466] on span "Press SPACE to select this row." at bounding box center [1143, 468] width 14 height 14
click at [1148, 461] on input "Press SPACE to select this row." at bounding box center [1148, 461] width 0 height 0
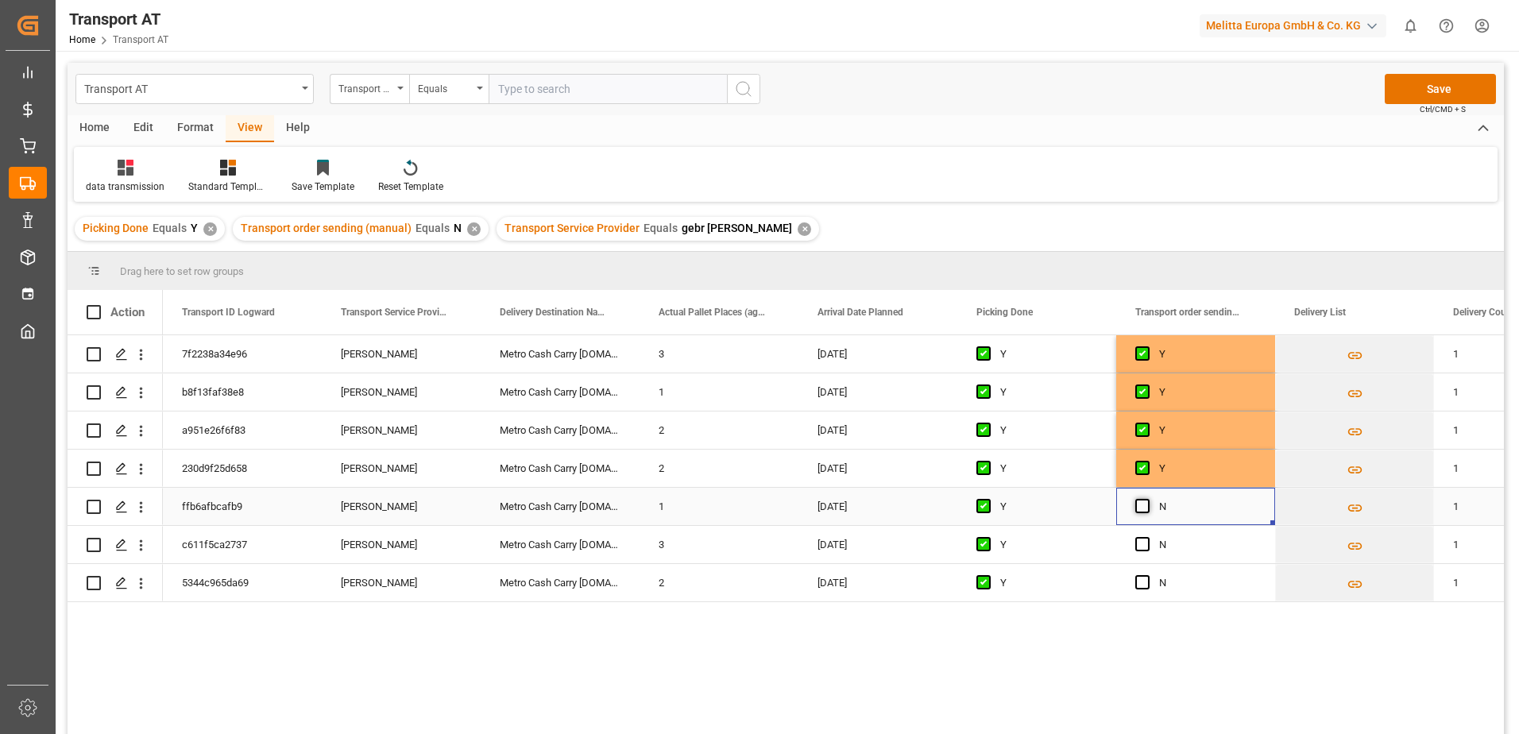
drag, startPoint x: 1141, startPoint y: 504, endPoint x: 1140, endPoint y: 522, distance: 18.3
click at [1141, 505] on span "Press SPACE to select this row." at bounding box center [1143, 506] width 14 height 14
click at [1148, 499] on input "Press SPACE to select this row." at bounding box center [1148, 499] width 0 height 0
click at [1144, 541] on span "Press SPACE to select this row." at bounding box center [1143, 544] width 14 height 14
click at [1148, 537] on input "Press SPACE to select this row." at bounding box center [1148, 537] width 0 height 0
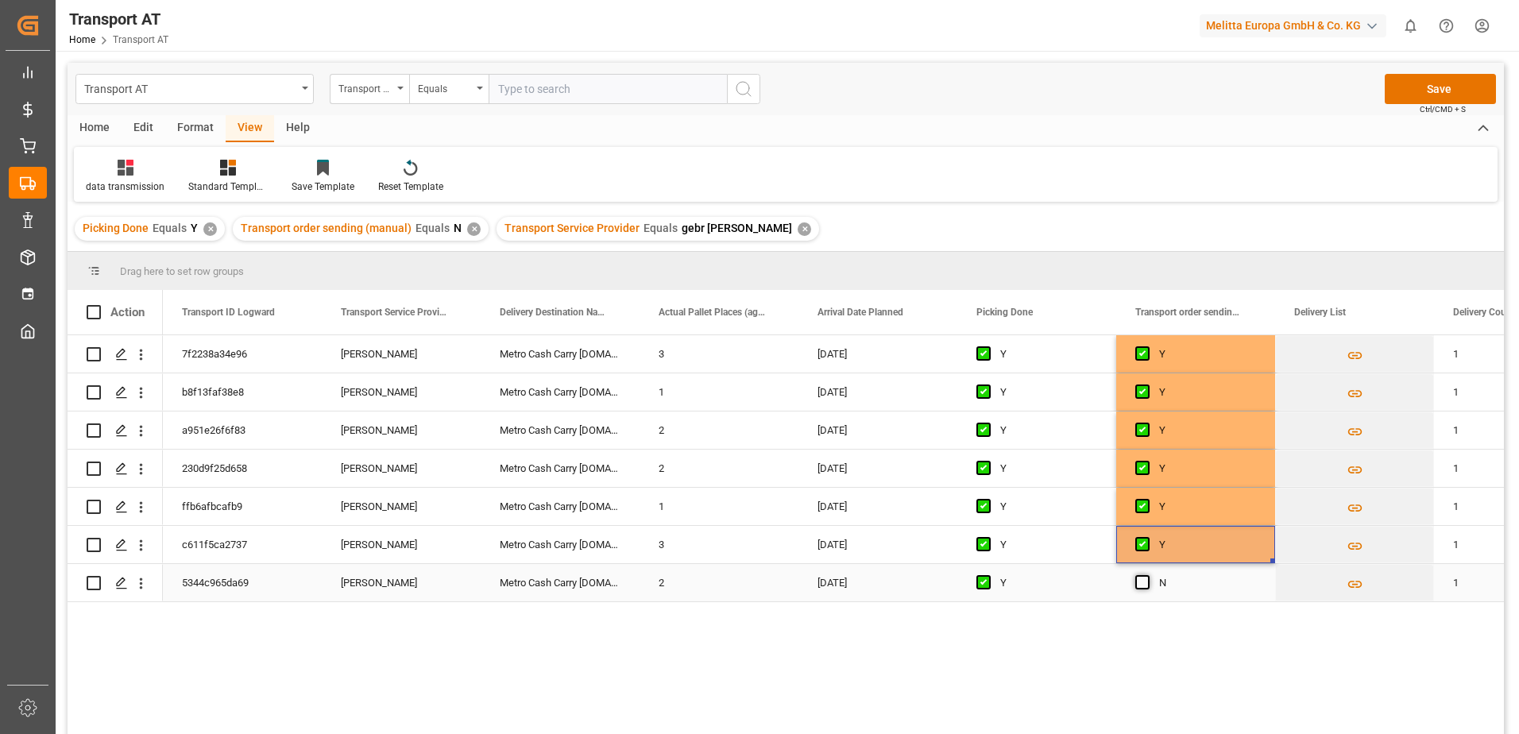
click at [1141, 583] on span "Press SPACE to select this row." at bounding box center [1143, 582] width 14 height 14
click at [1148, 575] on input "Press SPACE to select this row." at bounding box center [1148, 575] width 0 height 0
click at [1421, 88] on button "Save" at bounding box center [1440, 89] width 111 height 30
